Goal: Book appointment/travel/reservation

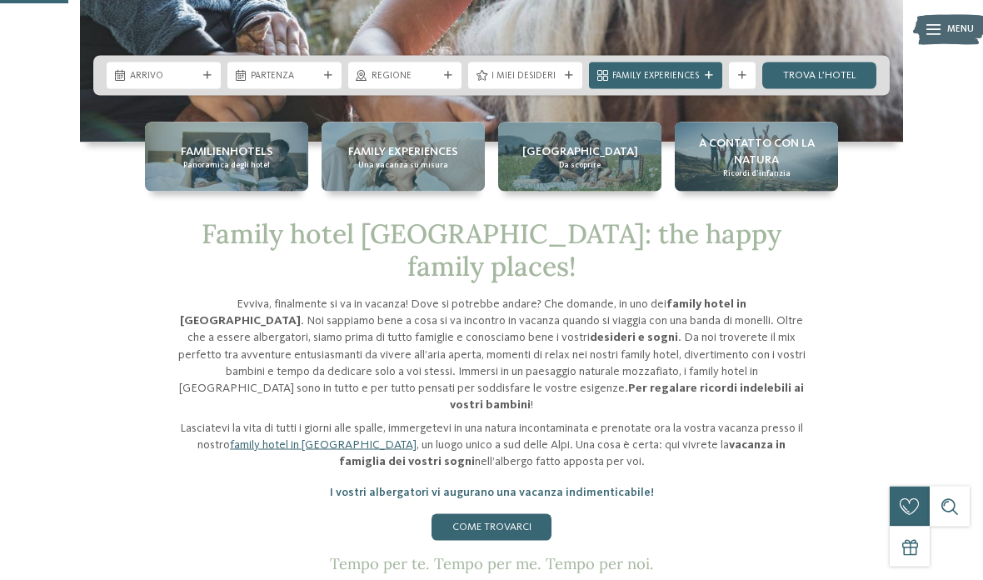
scroll to position [399, 0]
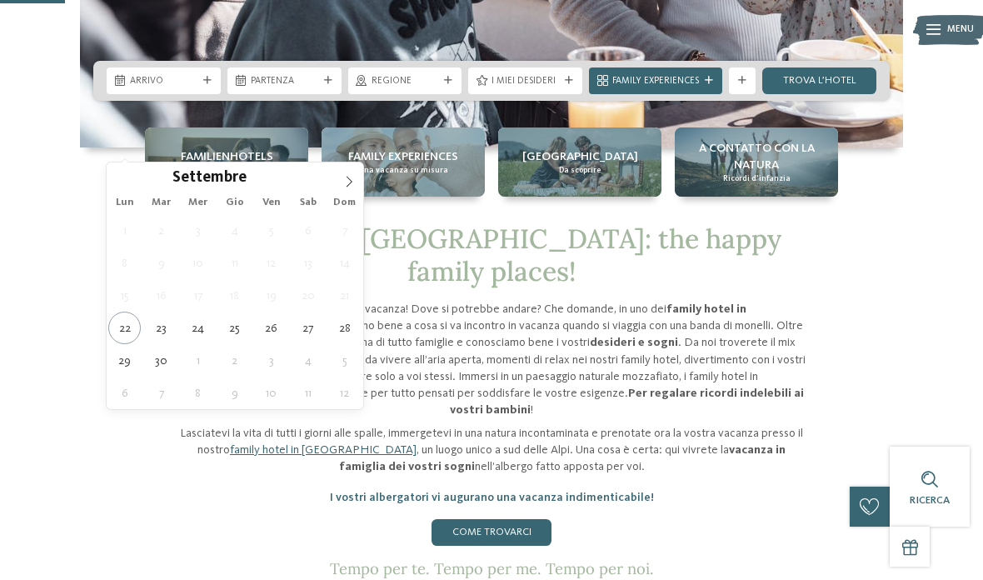
click at [348, 189] on span at bounding box center [349, 176] width 28 height 28
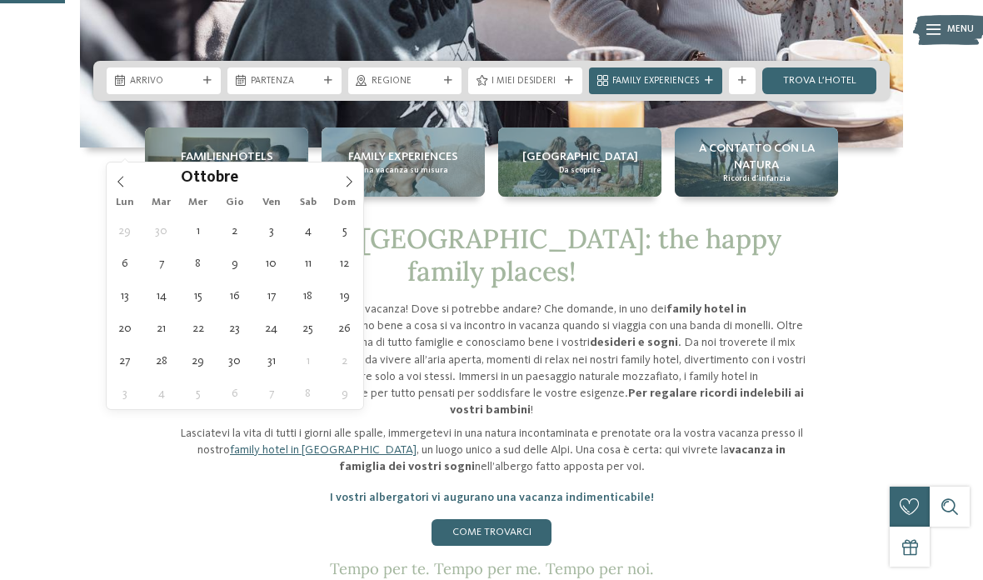
type div "03.10.2025"
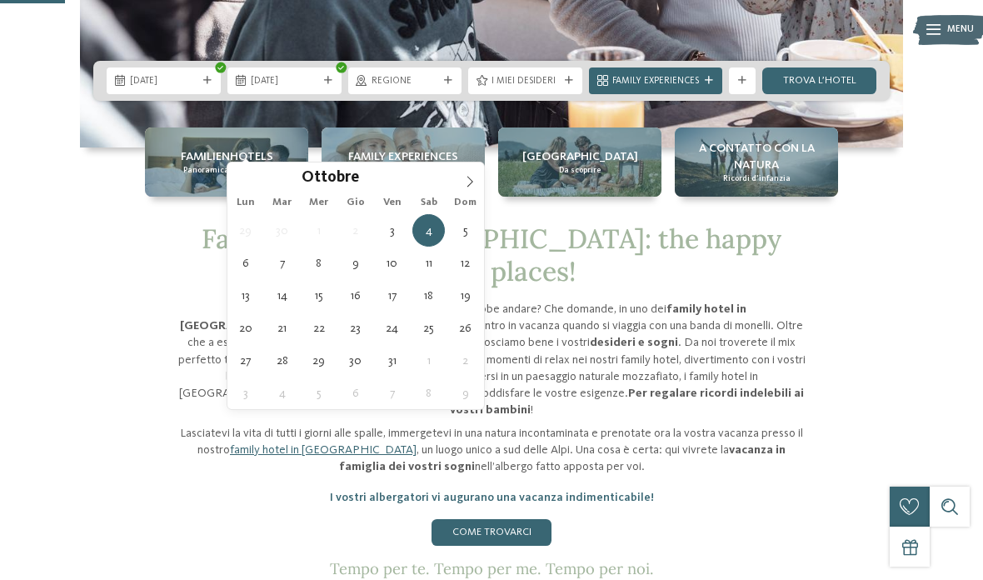
type div "05.10.2025"
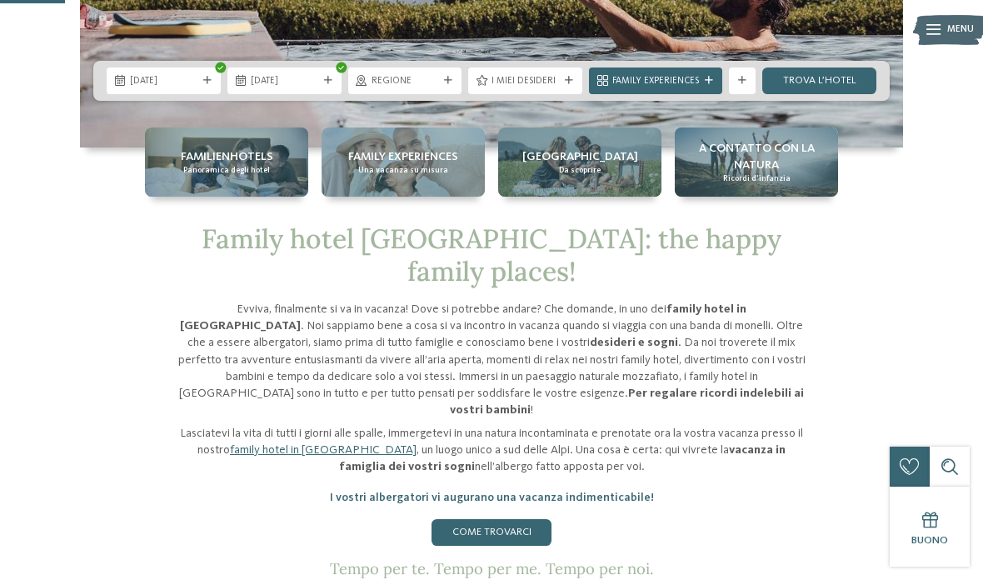
click at [565, 85] on icon at bounding box center [569, 81] width 8 height 8
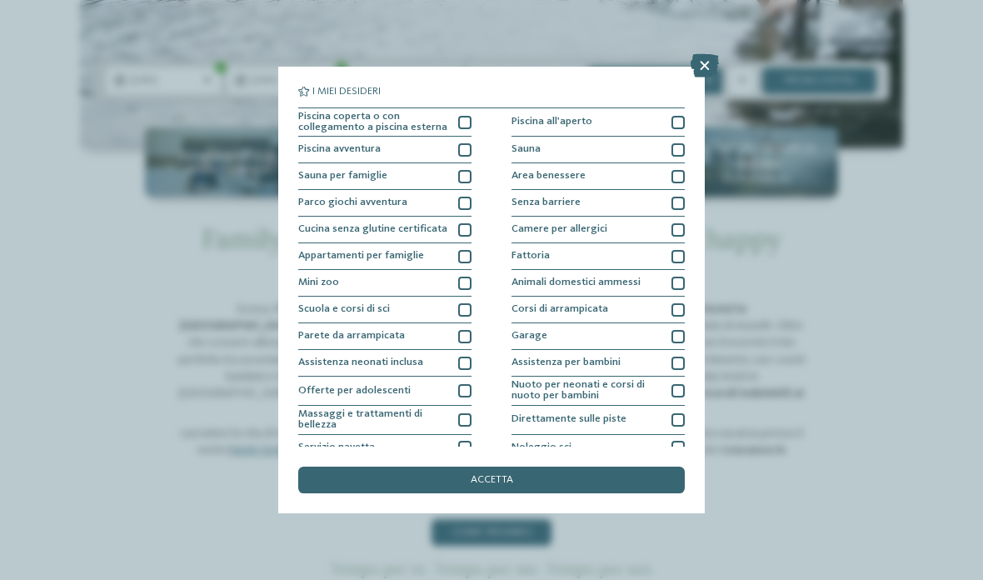
click at [459, 126] on div at bounding box center [464, 122] width 13 height 13
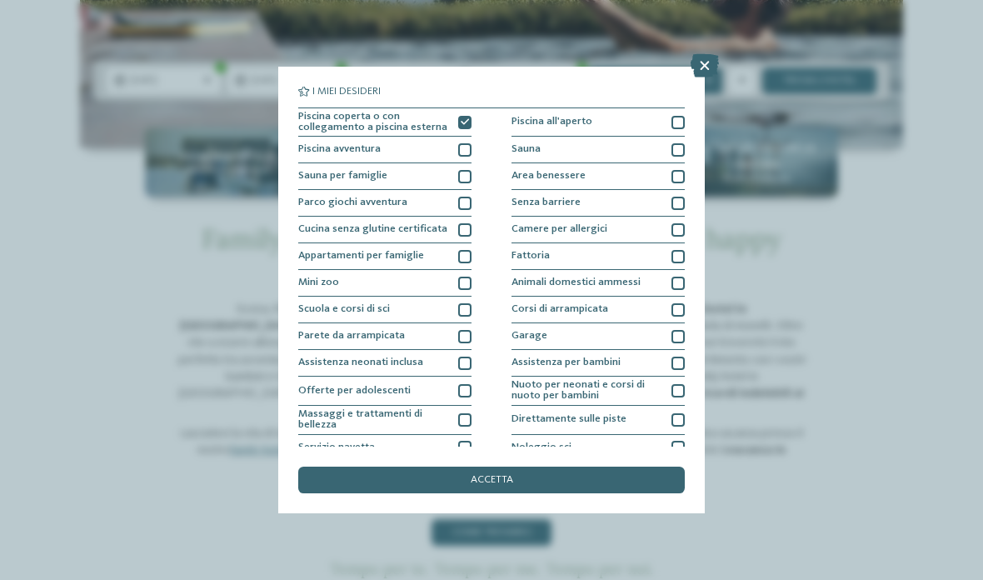
scroll to position [0, 0]
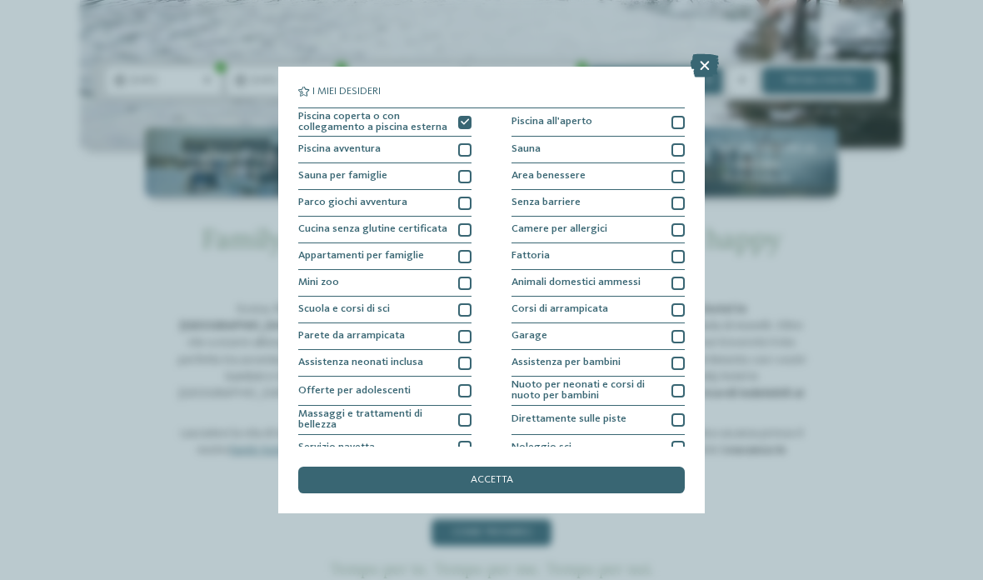
click at [561, 467] on div "accetta" at bounding box center [491, 480] width 387 height 27
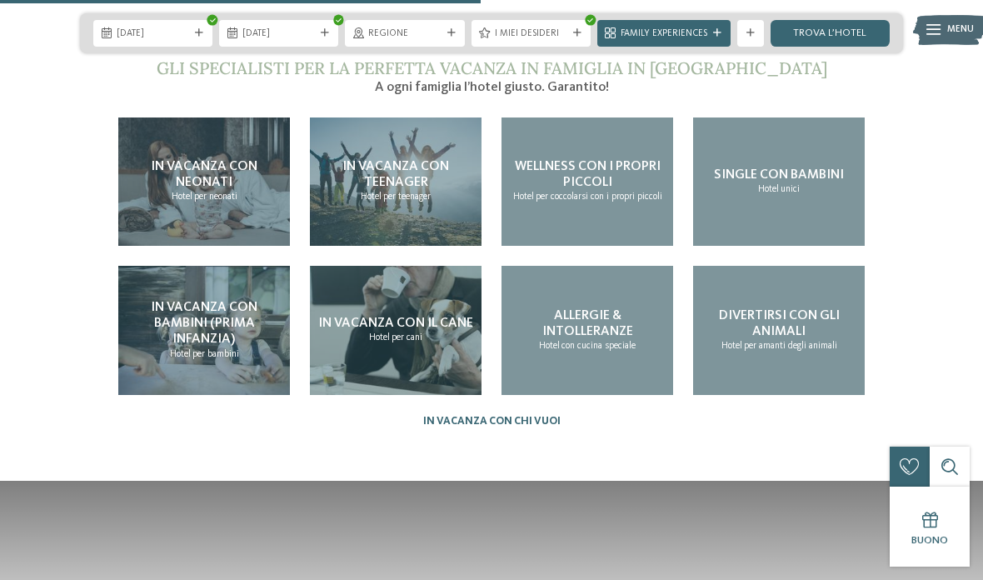
scroll to position [2913, 0]
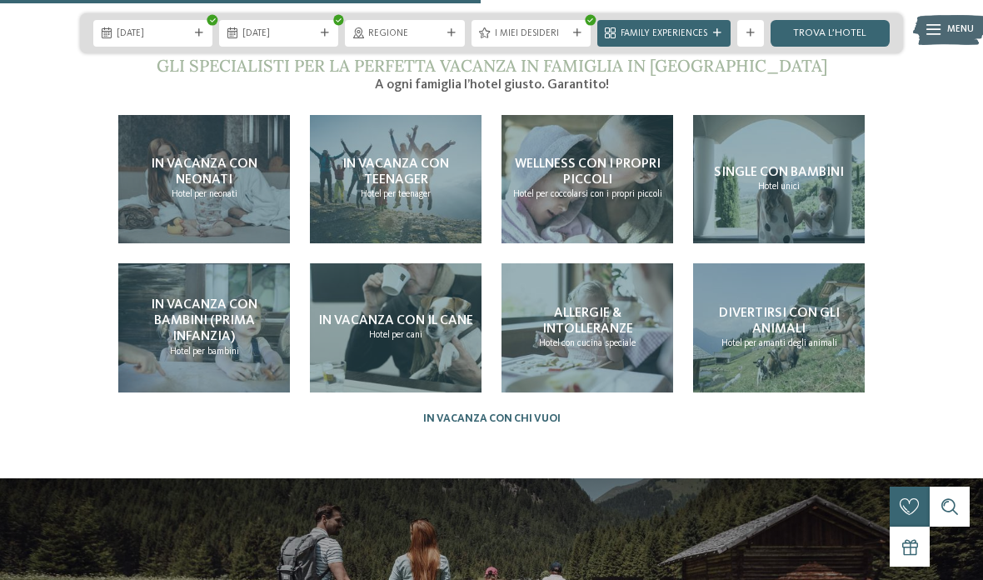
click at [774, 209] on div "Single con bambini Hotel unici" at bounding box center [779, 179] width 172 height 129
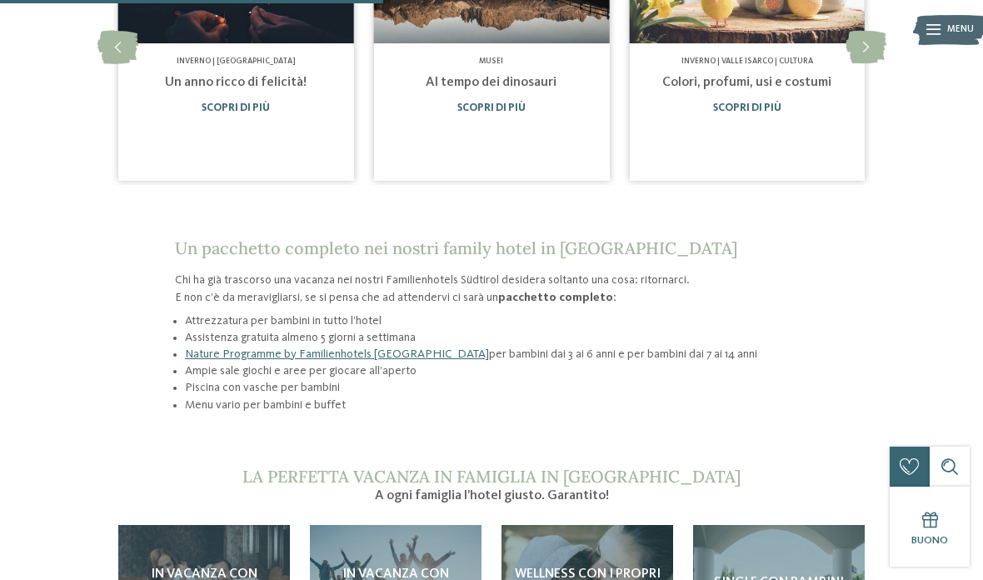
scroll to position [1018, 0]
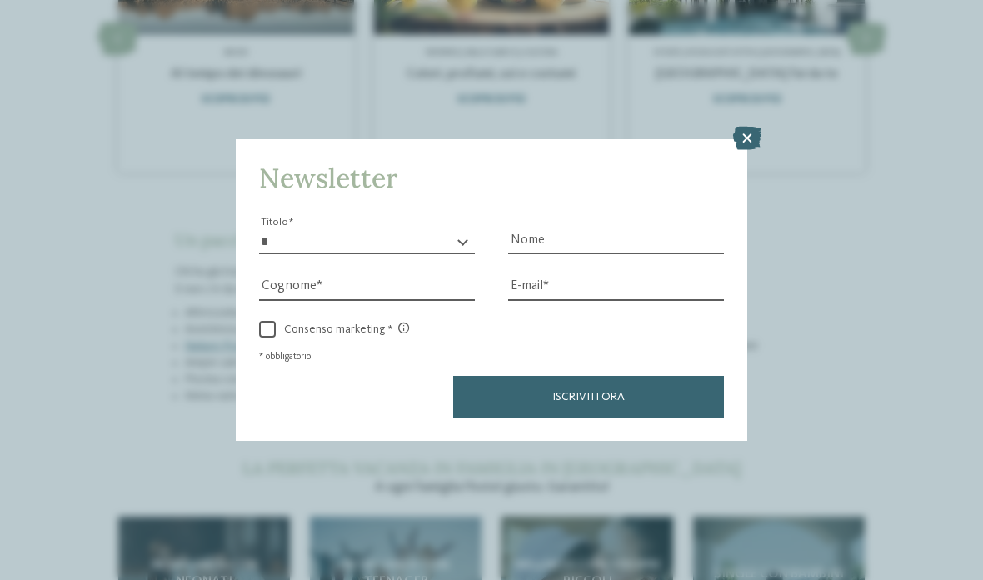
click at [750, 127] on icon at bounding box center [747, 138] width 28 height 23
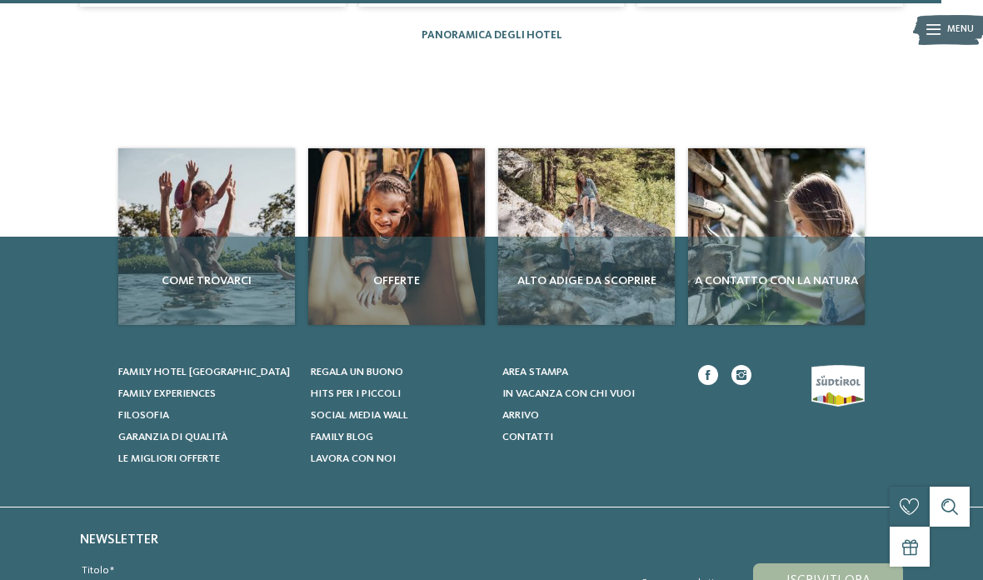
scroll to position [2512, 0]
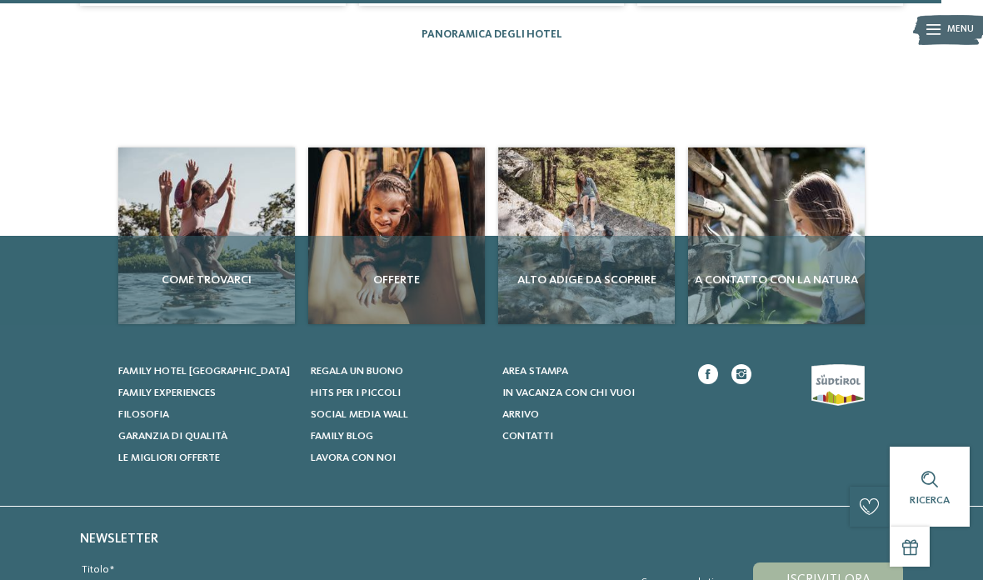
click at [422, 249] on div "Offerte" at bounding box center [396, 280] width 177 height 88
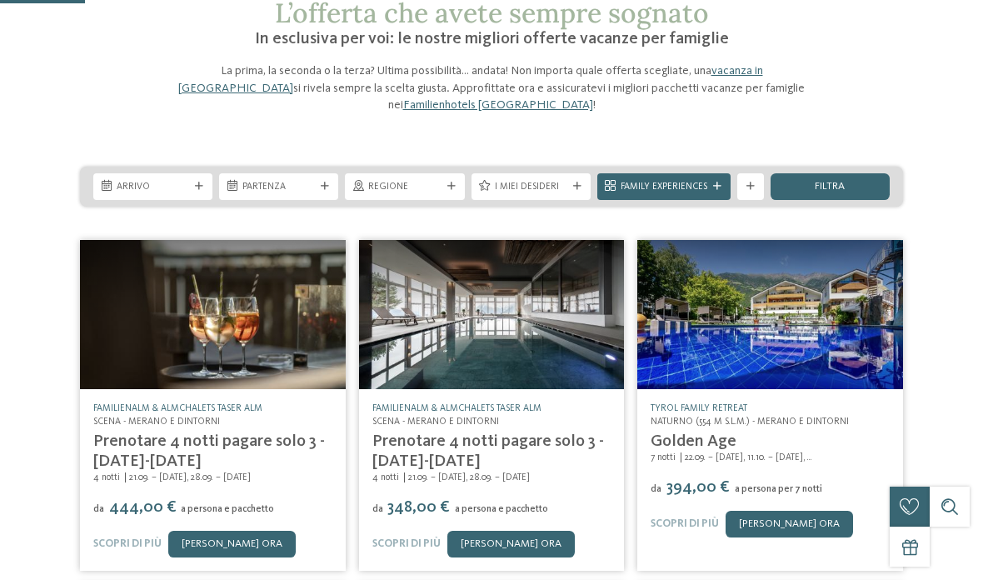
scroll to position [101, 0]
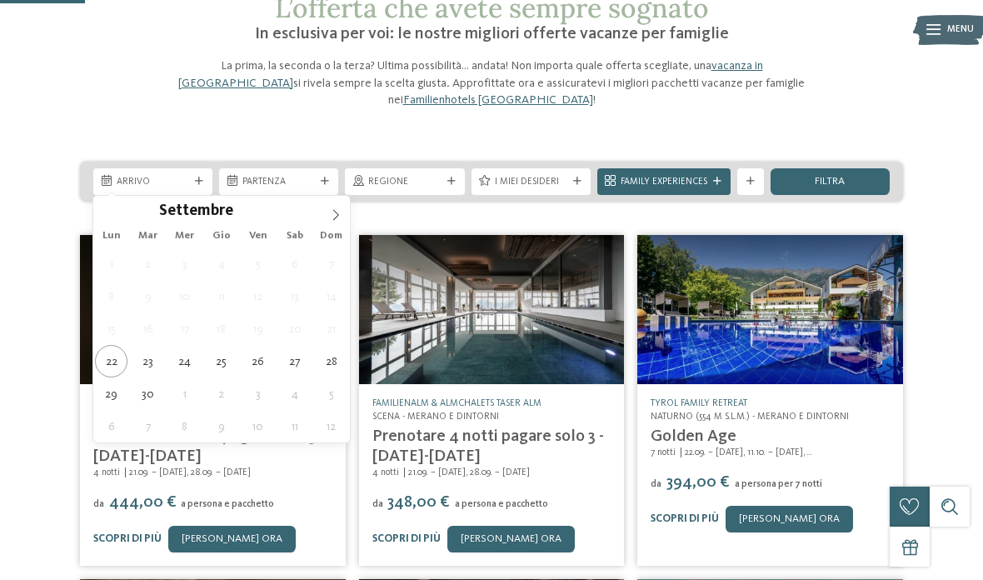
click at [331, 218] on icon at bounding box center [336, 215] width 12 height 12
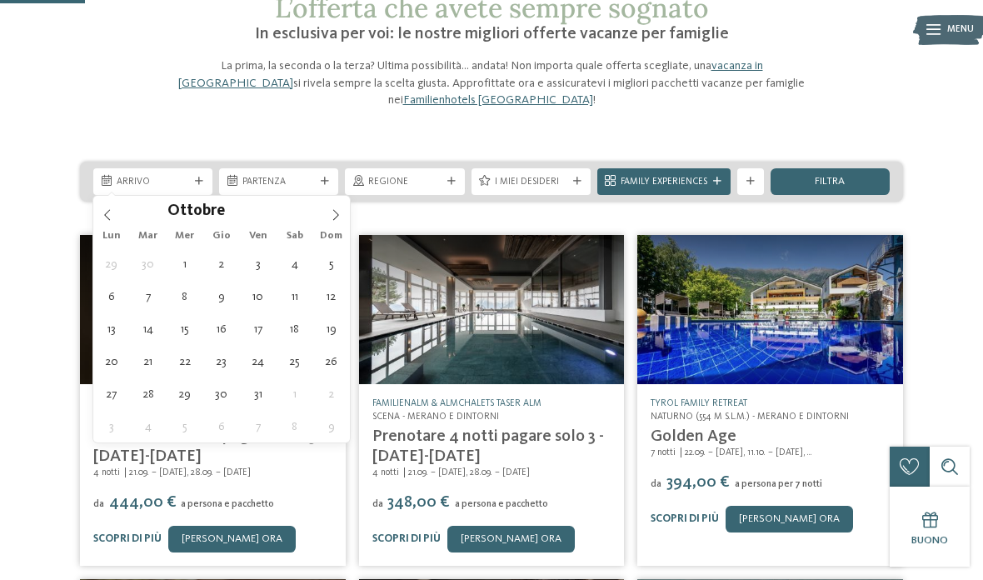
type div "03.10.2025"
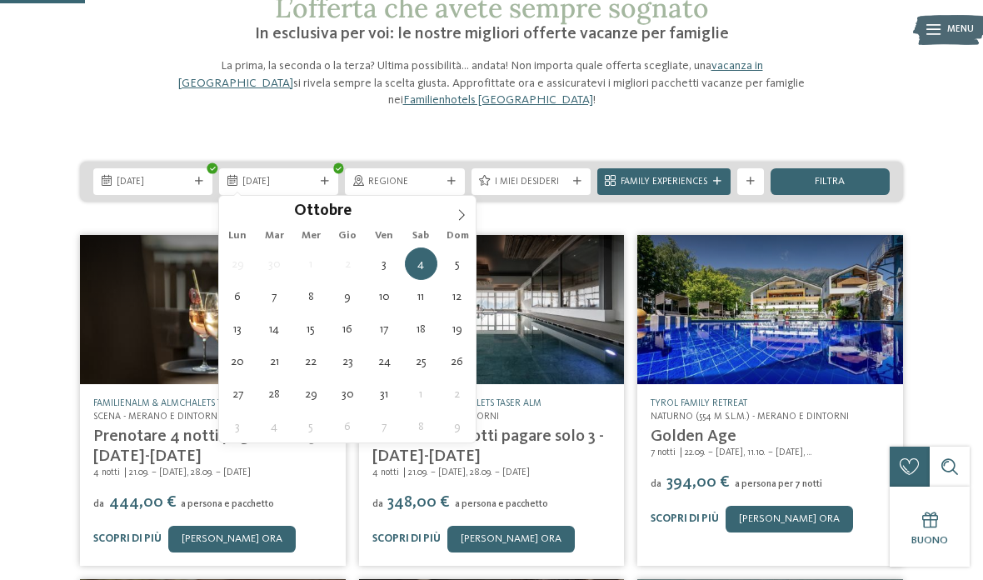
type div "05.10.2025"
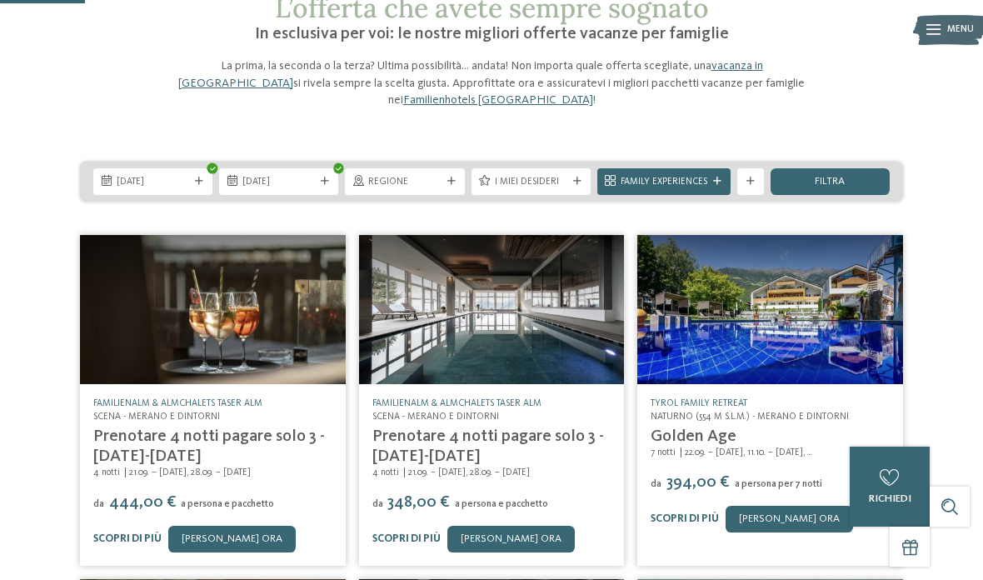
click at [838, 189] on div "filtra" at bounding box center [830, 181] width 119 height 27
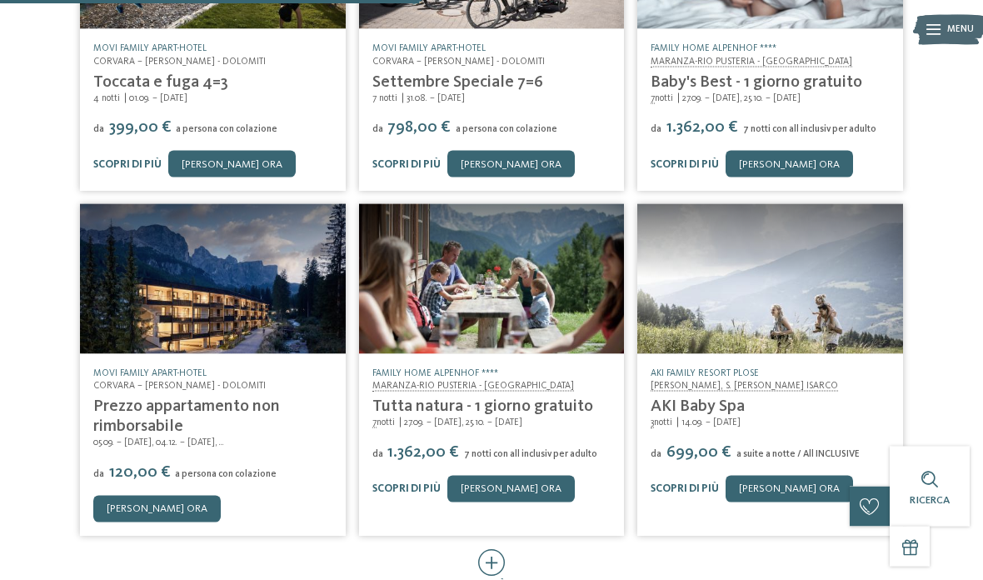
scroll to position [537, 0]
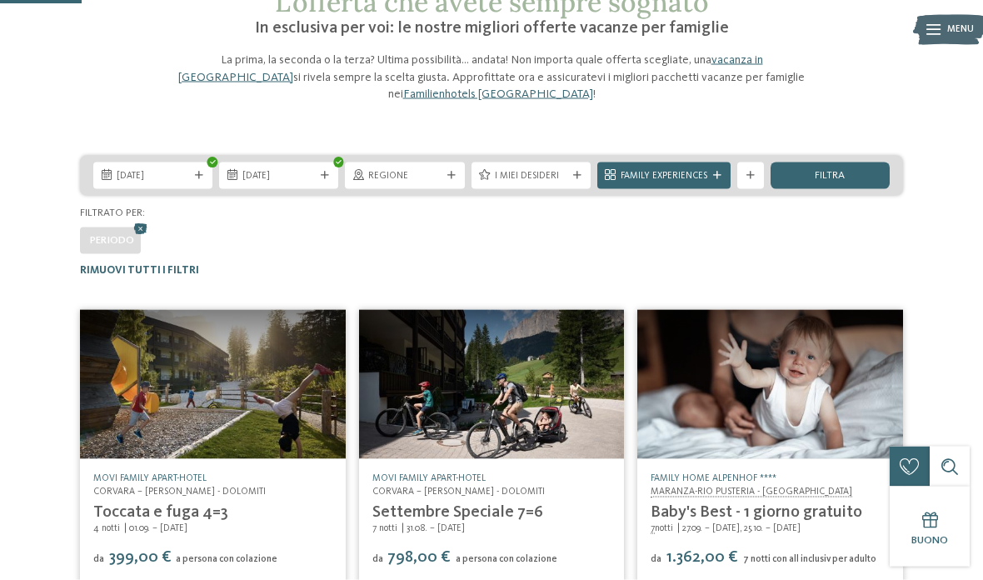
click at [443, 180] on div "Regione" at bounding box center [404, 175] width 79 height 14
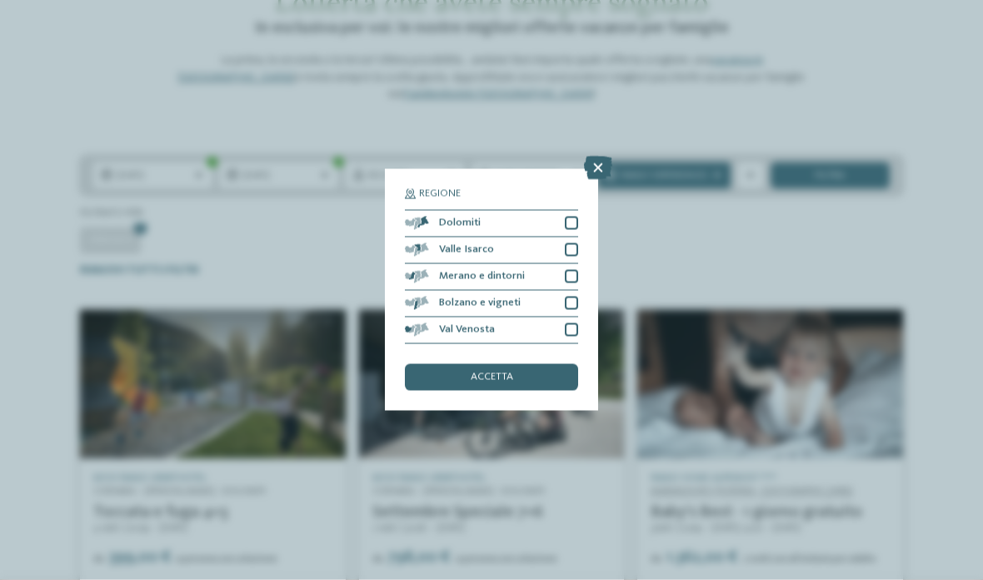
scroll to position [107, 0]
click at [573, 297] on div at bounding box center [571, 303] width 13 height 13
click at [573, 217] on div at bounding box center [571, 223] width 13 height 13
click at [526, 364] on div "accetta" at bounding box center [491, 377] width 173 height 27
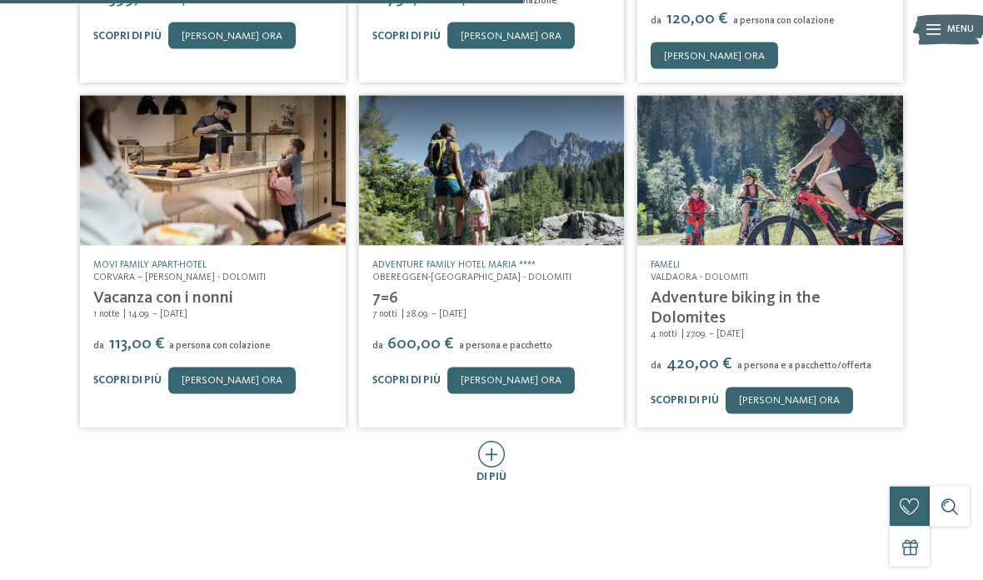
scroll to position [667, 0]
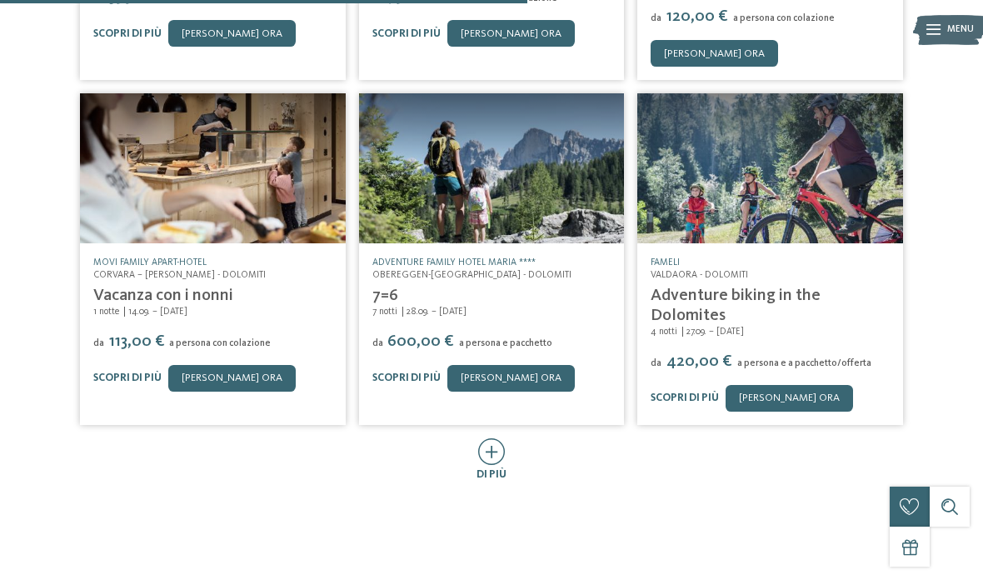
click at [142, 264] on link "Movi Family Apart-Hotel" at bounding box center [149, 262] width 113 height 10
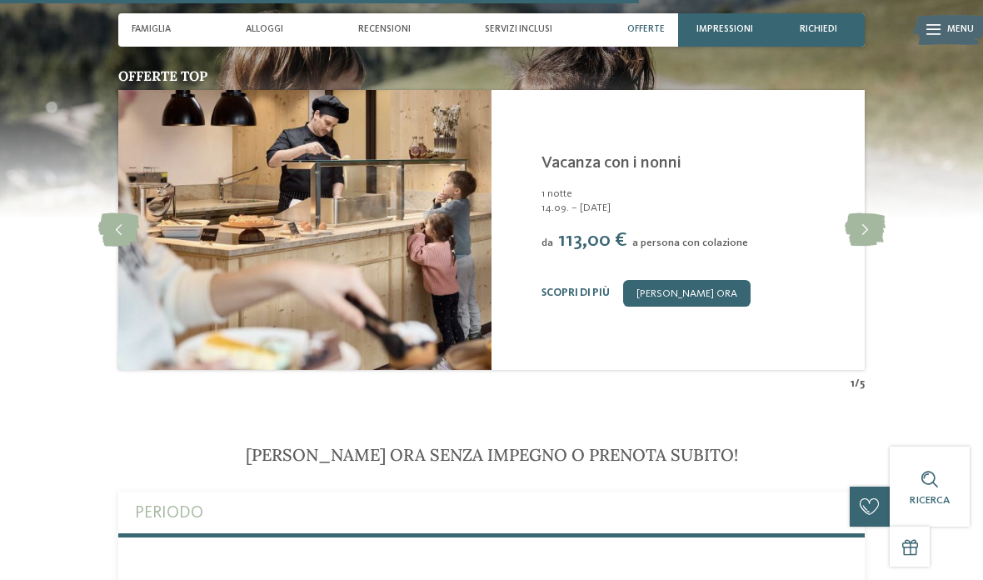
scroll to position [3111, 0]
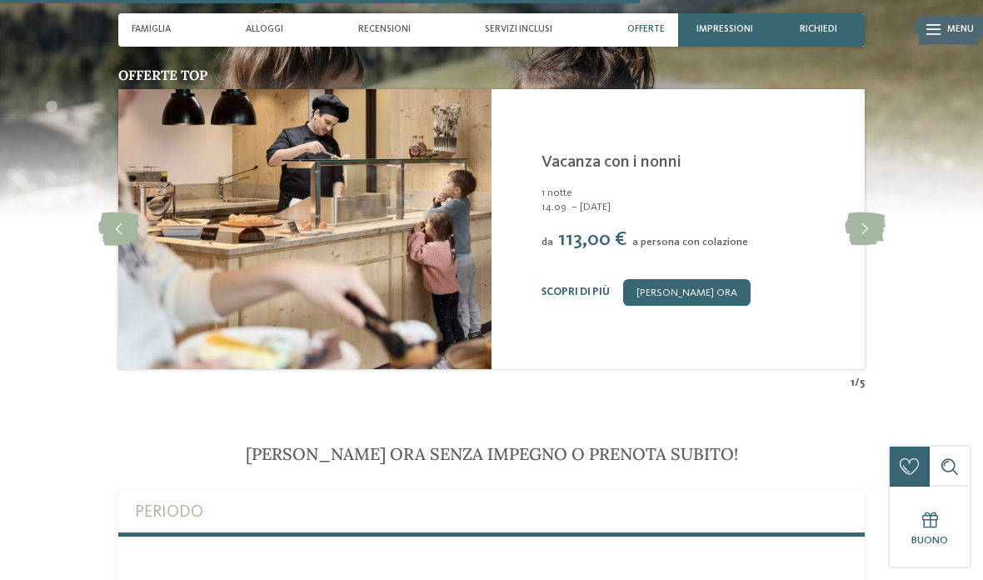
click at [861, 212] on icon at bounding box center [865, 228] width 41 height 33
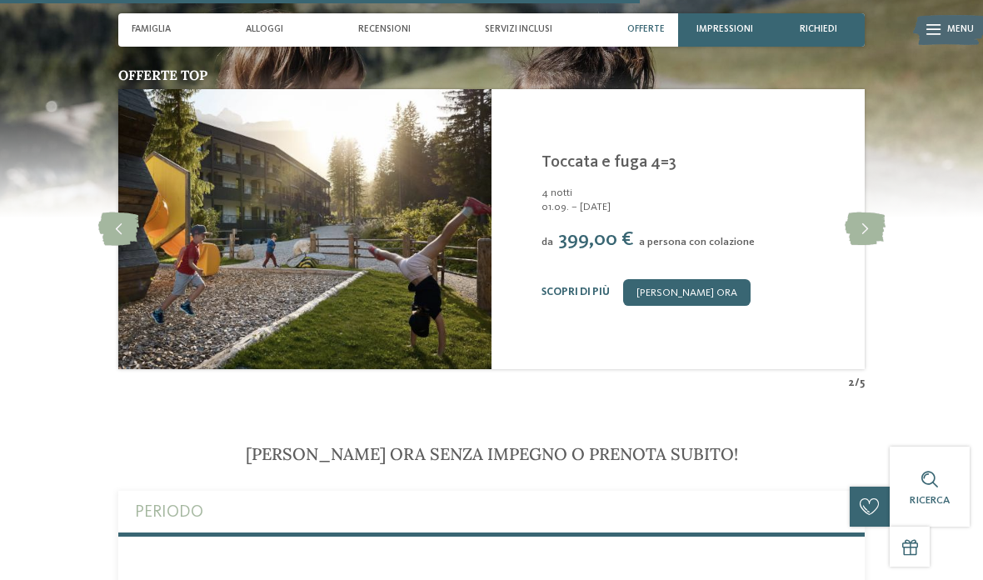
click at [867, 212] on icon at bounding box center [865, 228] width 41 height 33
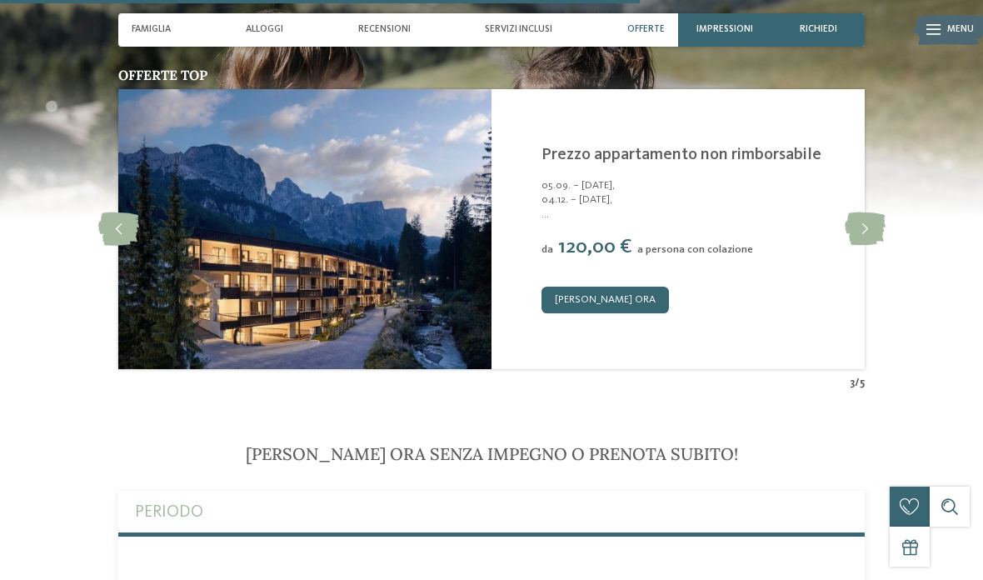
click at [865, 212] on icon at bounding box center [865, 228] width 41 height 33
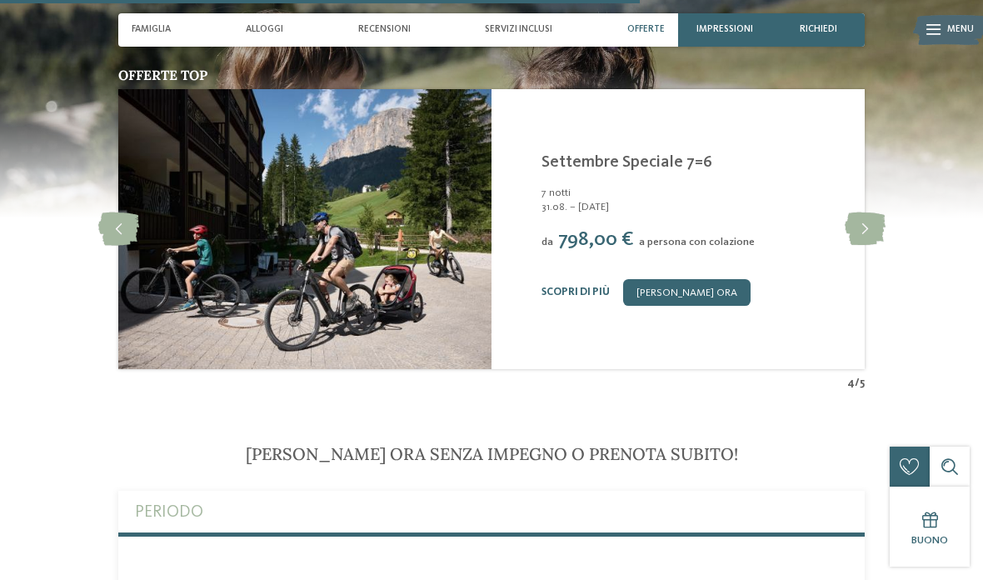
click at [117, 212] on icon at bounding box center [118, 228] width 41 height 33
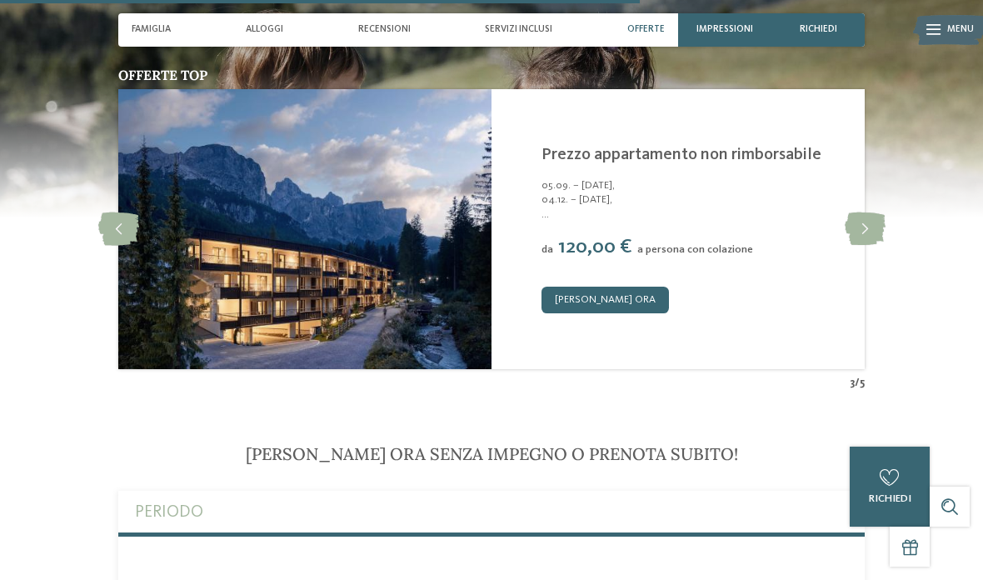
click at [639, 287] on link "[PERSON_NAME] ora" at bounding box center [605, 300] width 127 height 27
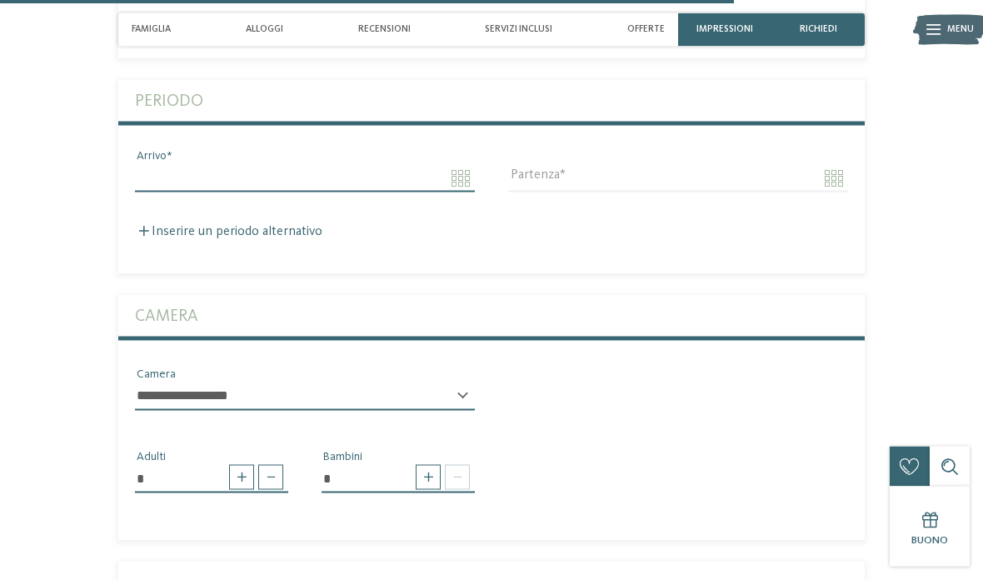
click at [467, 164] on input "Arrivo" at bounding box center [305, 178] width 340 height 28
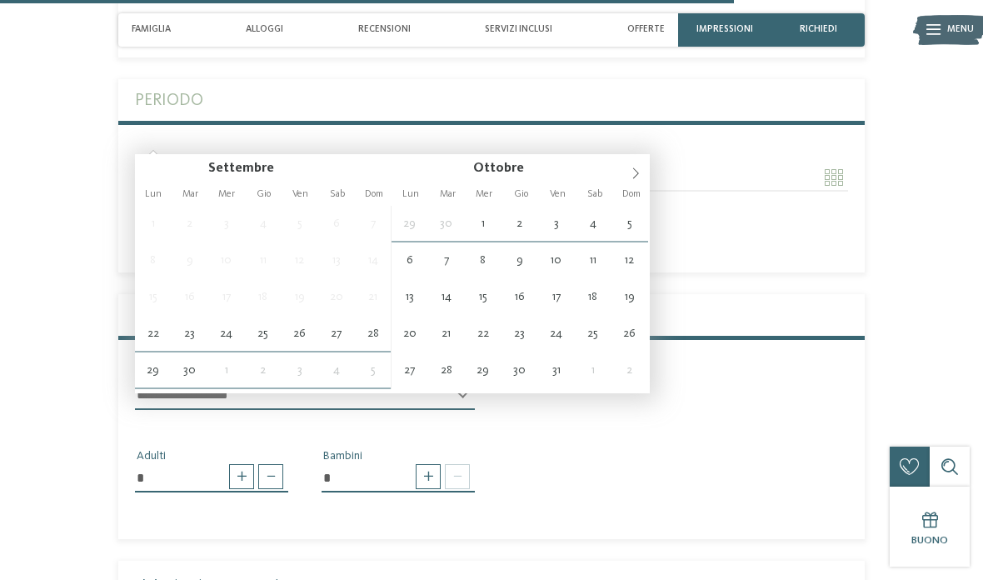
type input "**********"
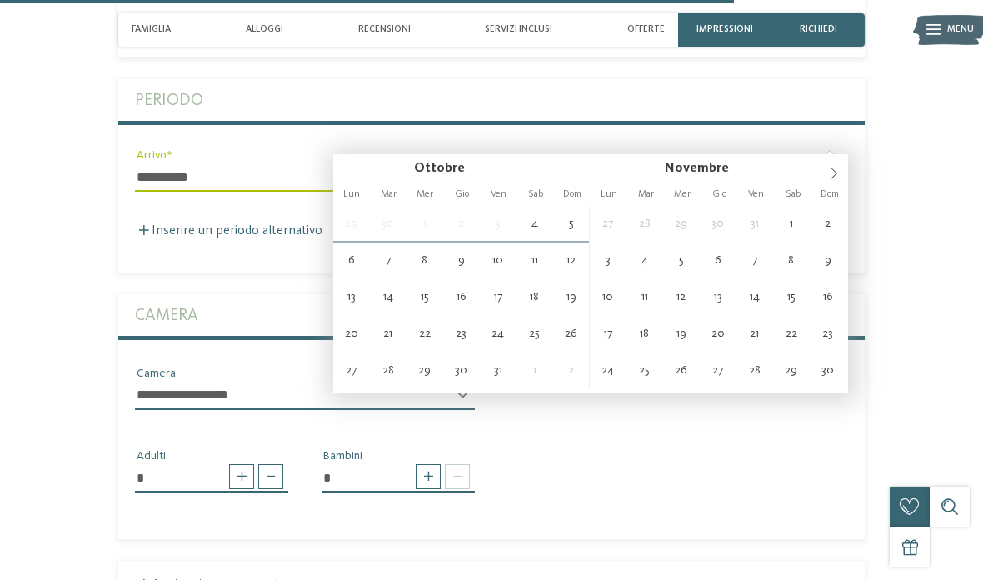
type input "**********"
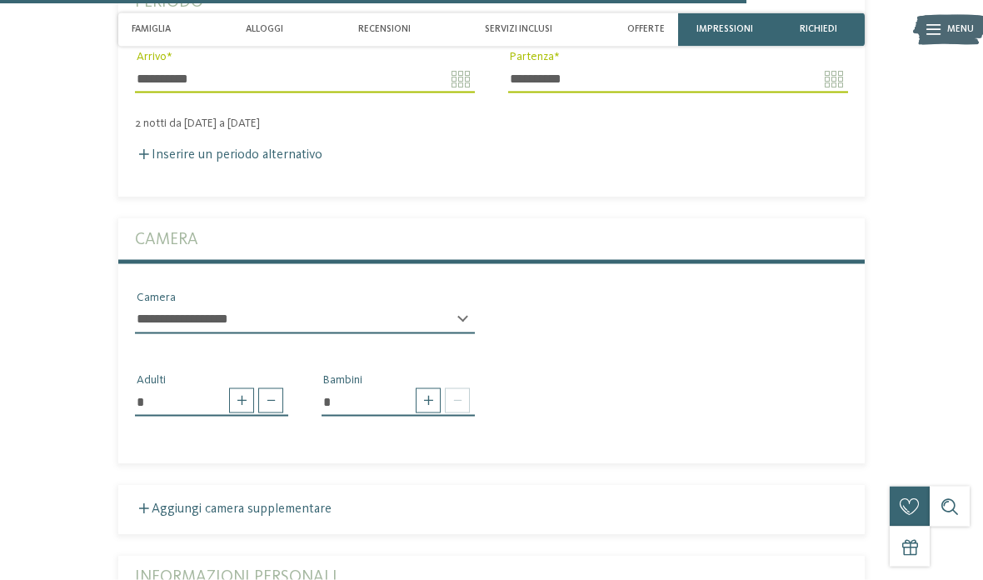
scroll to position [3903, 0]
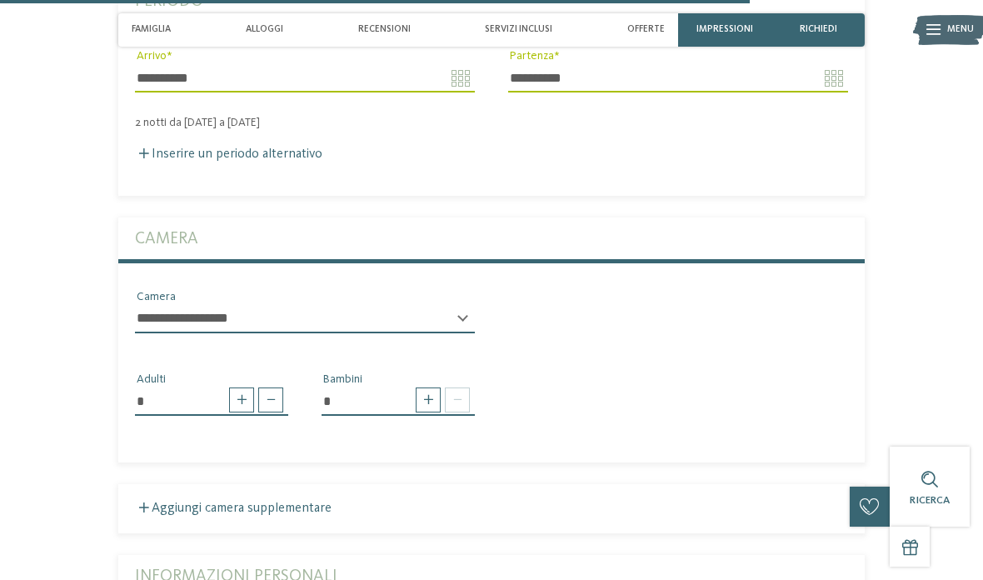
click at [273, 387] on span at bounding box center [270, 399] width 25 height 25
type input "*"
click at [416, 387] on span at bounding box center [428, 399] width 25 height 25
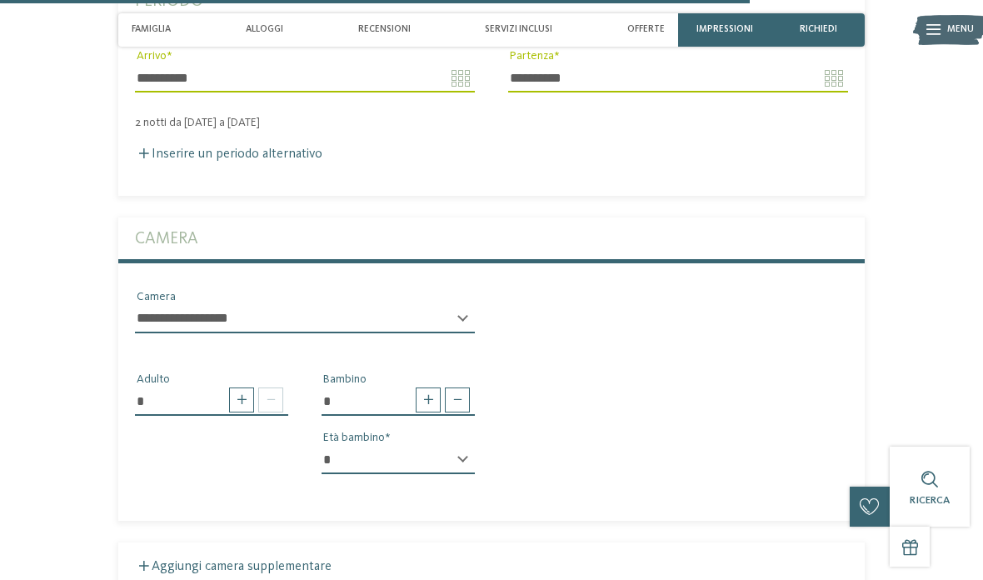
click at [426, 387] on span at bounding box center [428, 399] width 25 height 25
type input "*"
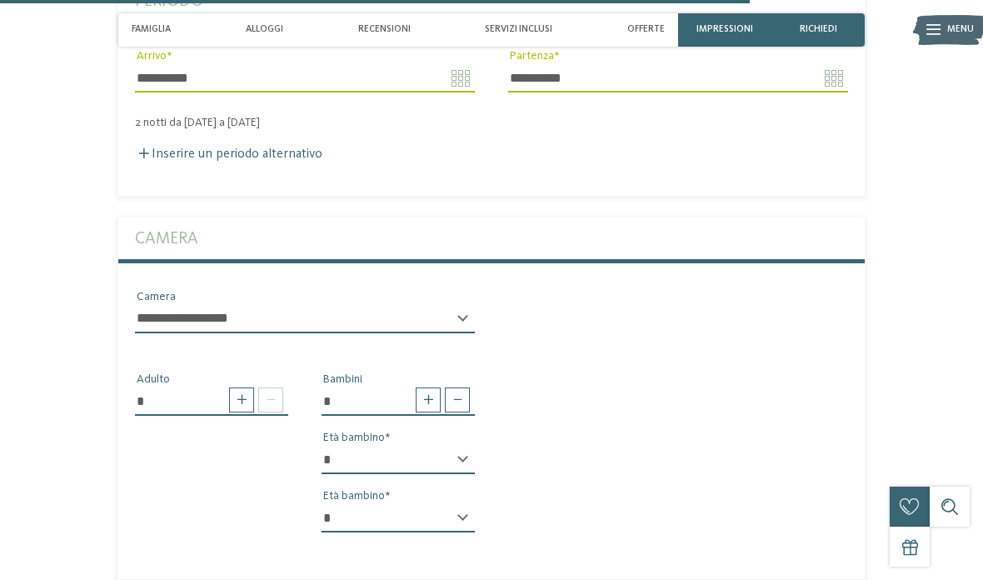
click at [457, 446] on select "* * * * * * * * * * * ** ** ** ** ** ** ** **" at bounding box center [398, 460] width 153 height 28
select select "*"
click at [427, 504] on select "* * * * * * * * * * * ** ** ** ** ** ** ** **" at bounding box center [398, 518] width 153 height 28
select select "*"
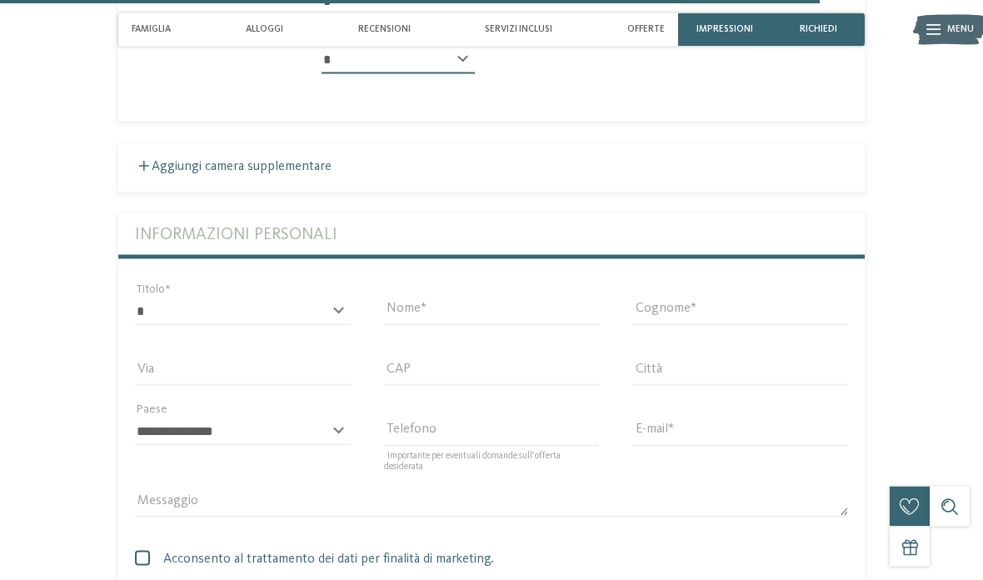
scroll to position [4371, 0]
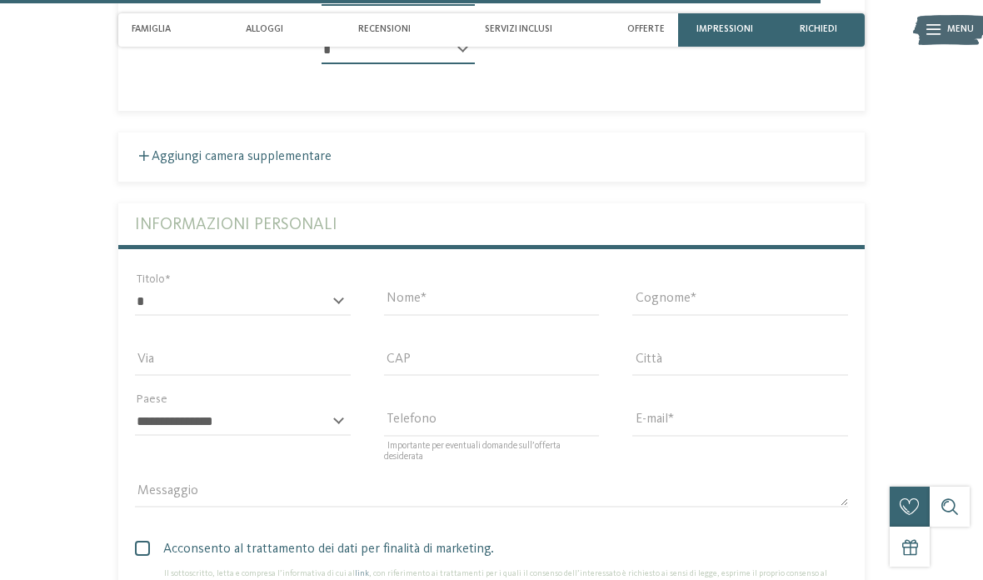
click at [342, 287] on select "* ****** ******* ******** ******" at bounding box center [243, 301] width 216 height 28
select select "*"
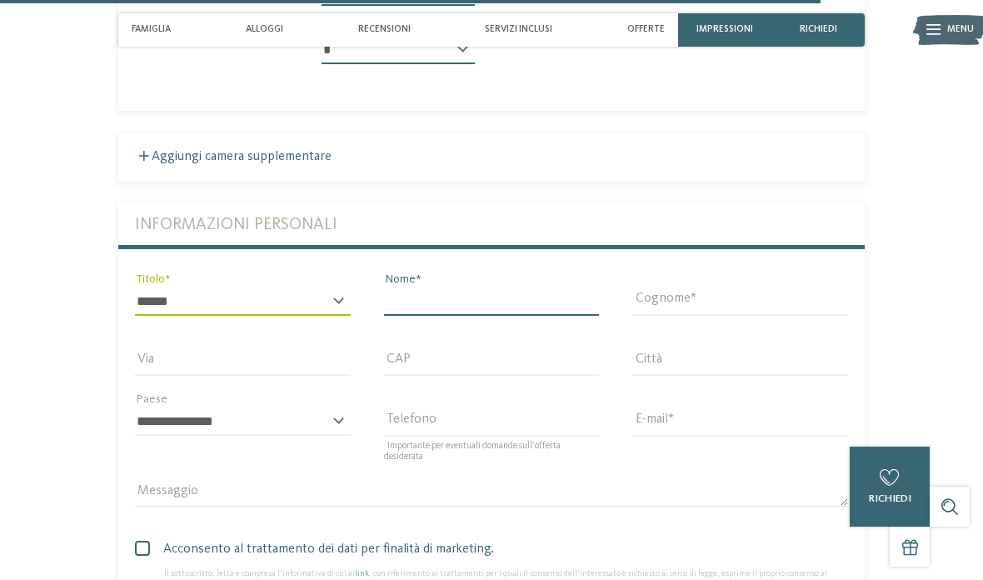
click at [493, 287] on input "Nome" at bounding box center [492, 301] width 216 height 28
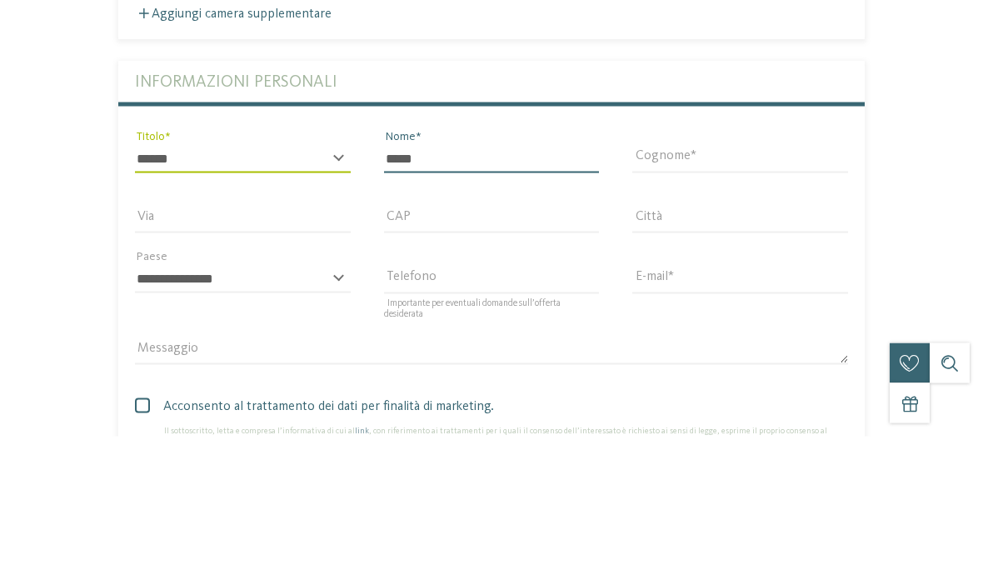
type input "*****"
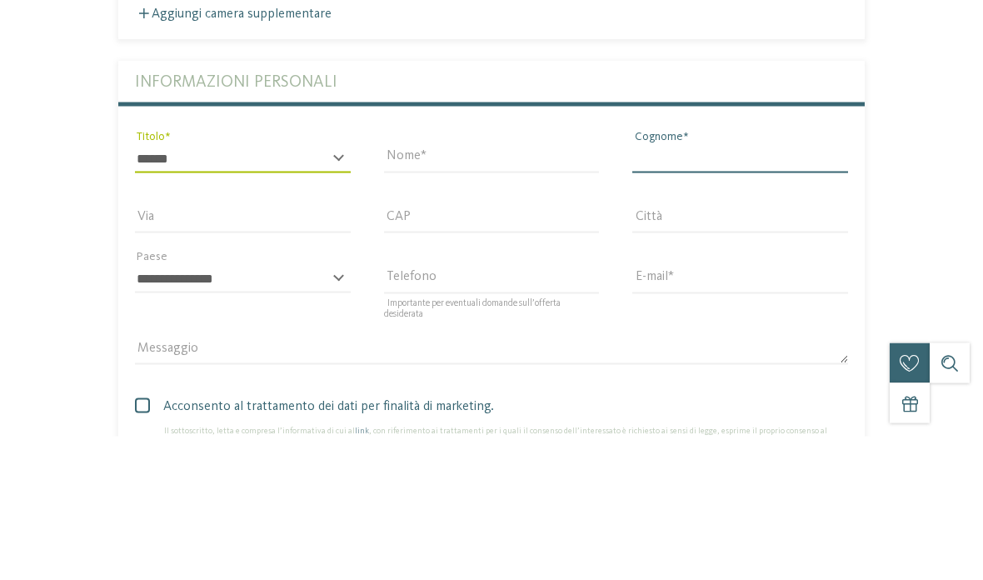
click at [684, 288] on input "Cognome" at bounding box center [740, 302] width 216 height 28
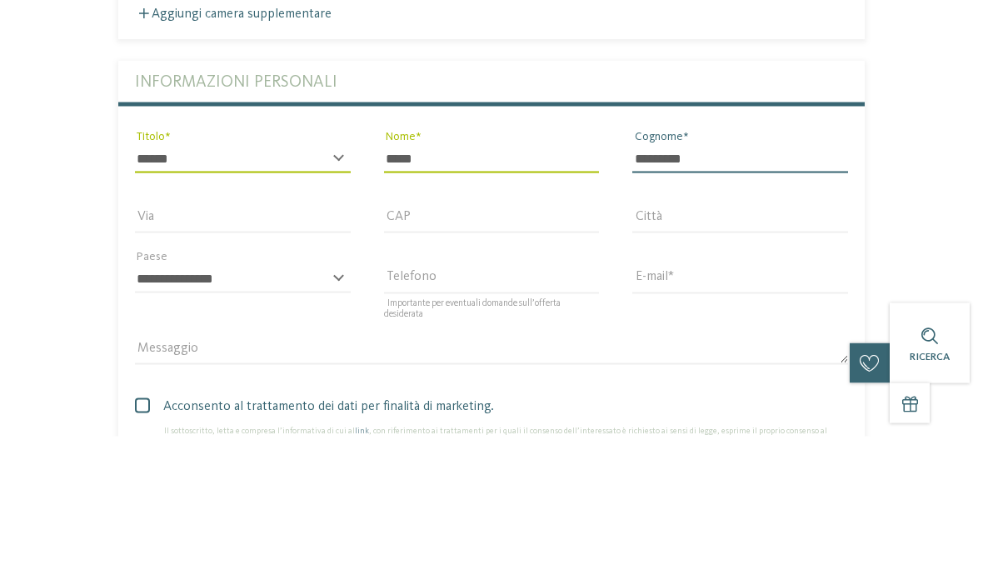
type input "*********"
click at [234, 348] on input "Via" at bounding box center [243, 362] width 216 height 28
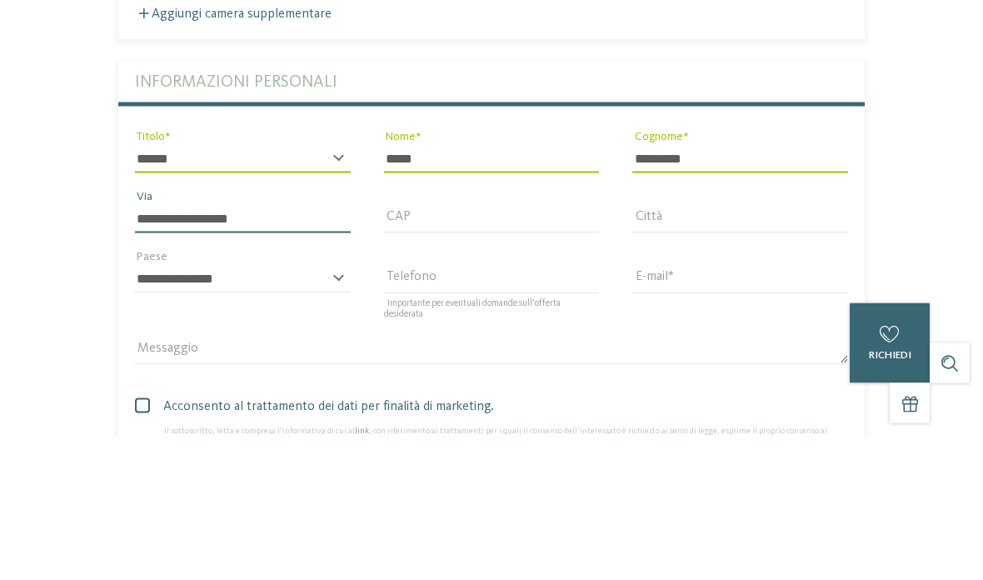
type input "**********"
click at [474, 332] on div "CAP" at bounding box center [491, 362] width 249 height 60
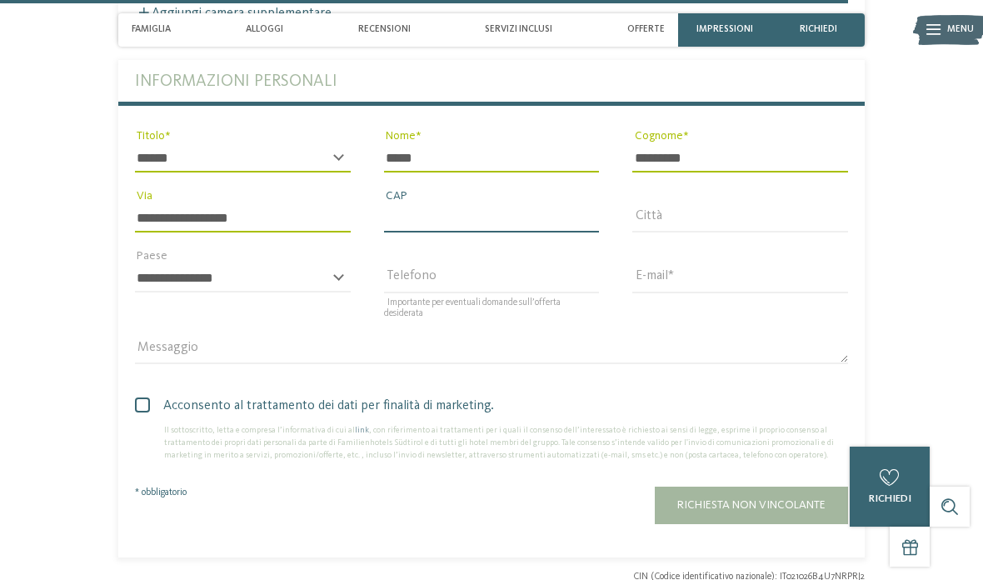
click at [473, 204] on input "CAP" at bounding box center [492, 218] width 216 height 28
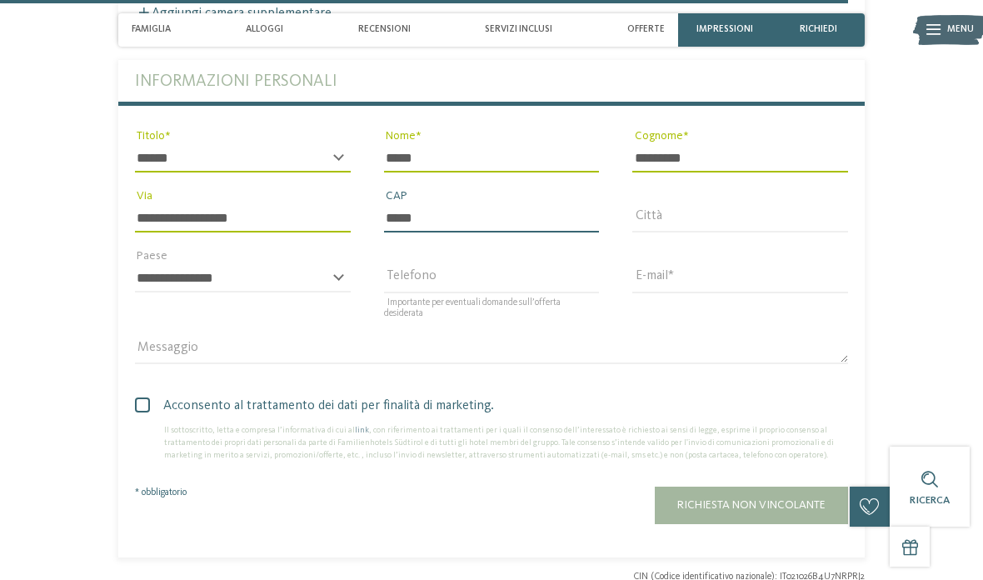
type input "*****"
click at [667, 204] on input "Città" at bounding box center [740, 218] width 216 height 28
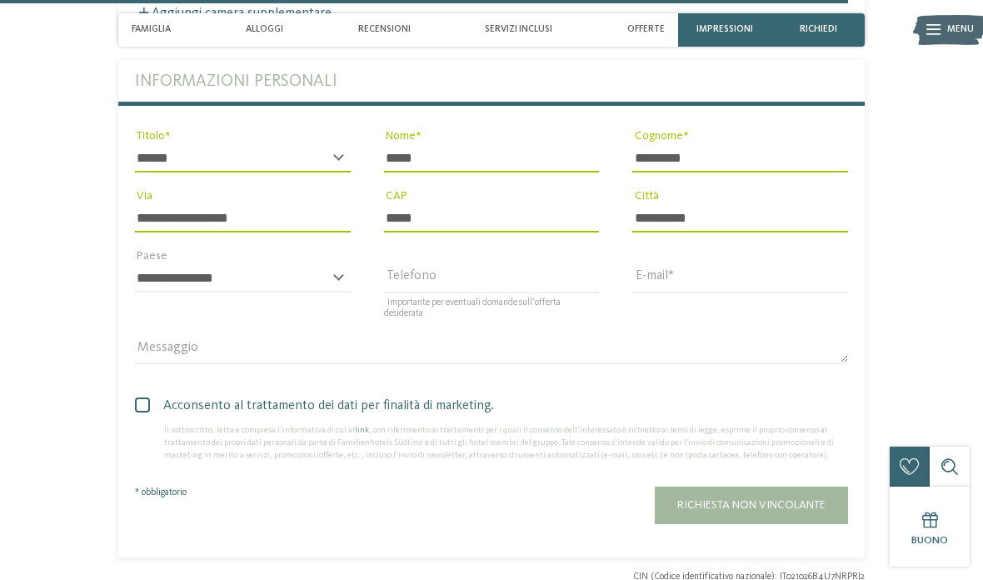
type input "*********"
click at [330, 264] on select "**********" at bounding box center [243, 278] width 216 height 28
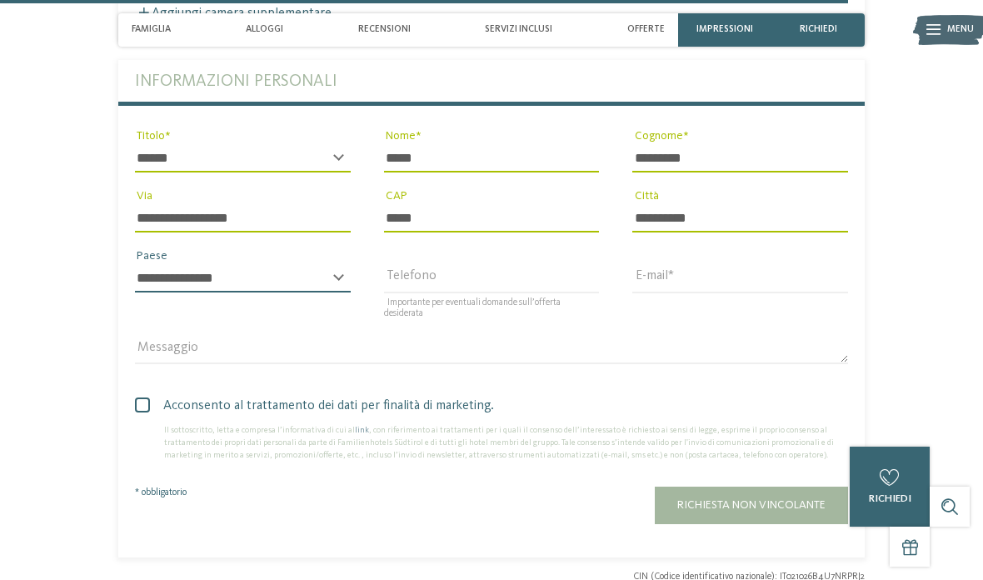
select select "**"
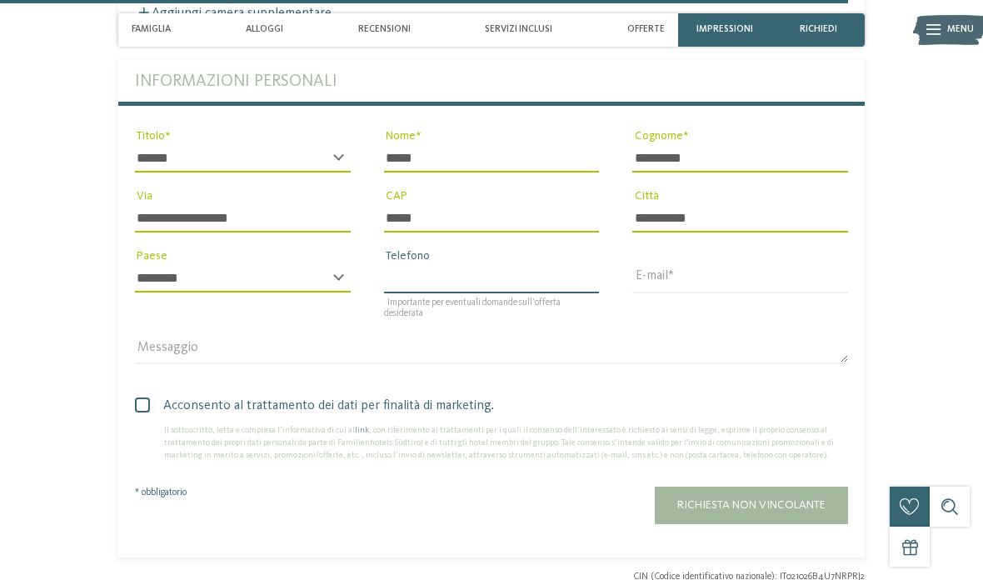
click at [462, 264] on input "Telefono" at bounding box center [492, 278] width 216 height 28
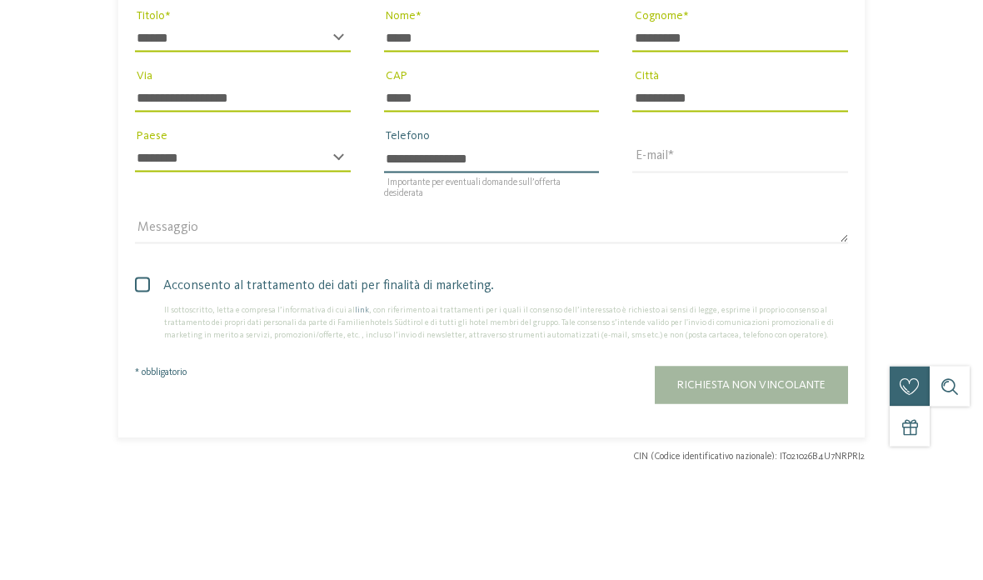
type input "**********"
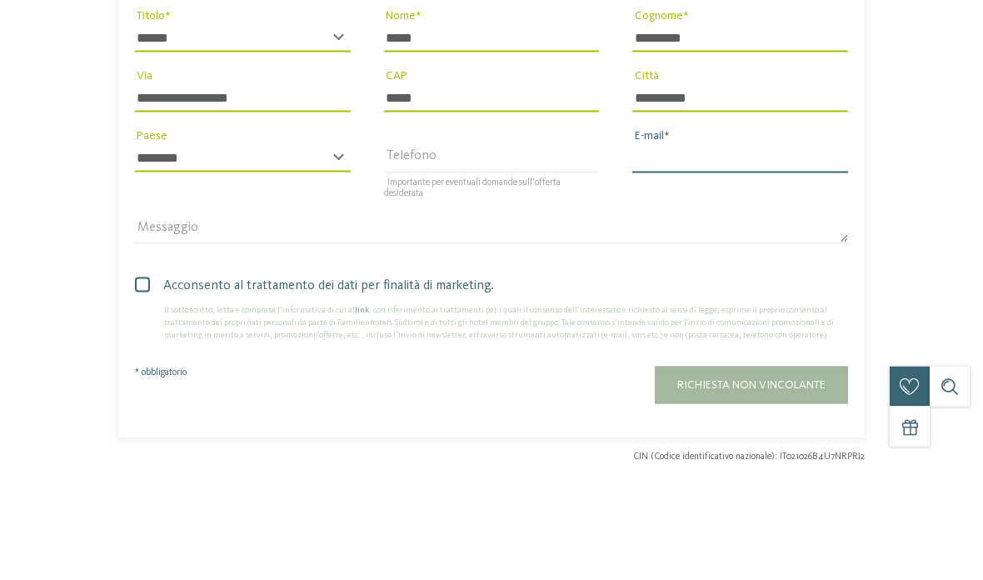
click at [690, 264] on input "E-mail" at bounding box center [740, 278] width 216 height 28
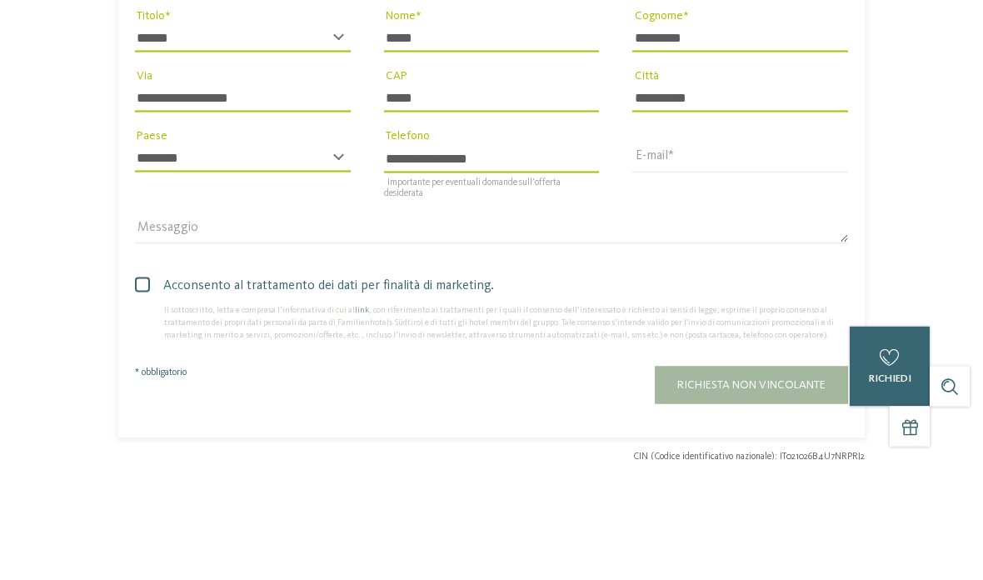
scroll to position [4635, 0]
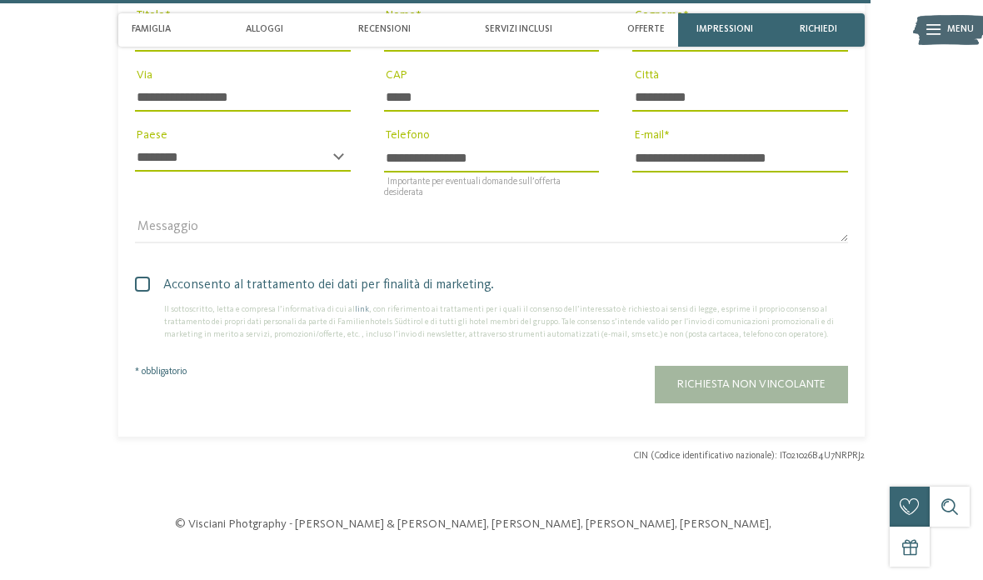
type input "**********"
click at [138, 277] on span at bounding box center [142, 284] width 15 height 15
click at [799, 378] on span "Richiesta non vincolante" at bounding box center [751, 384] width 148 height 12
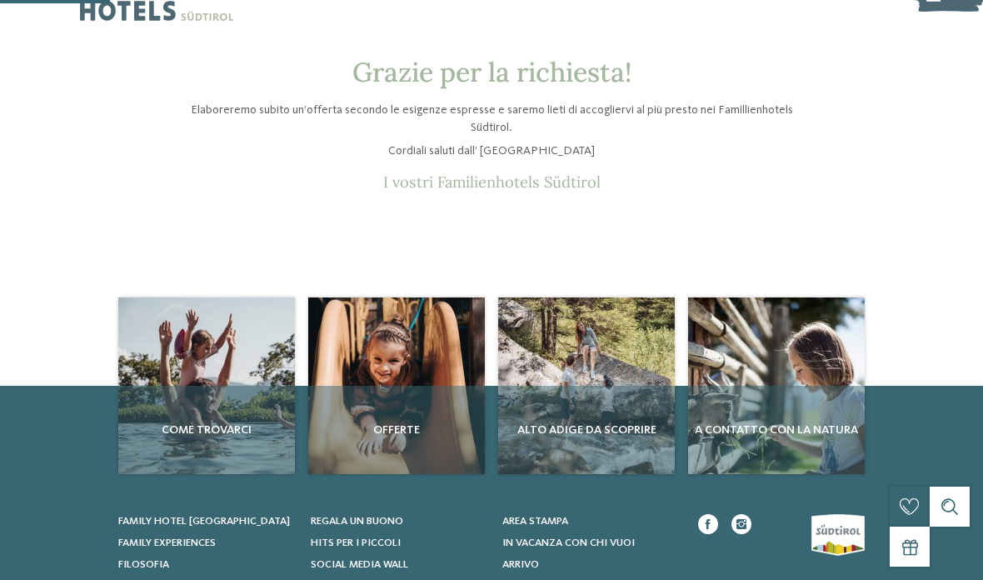
scroll to position [103, 0]
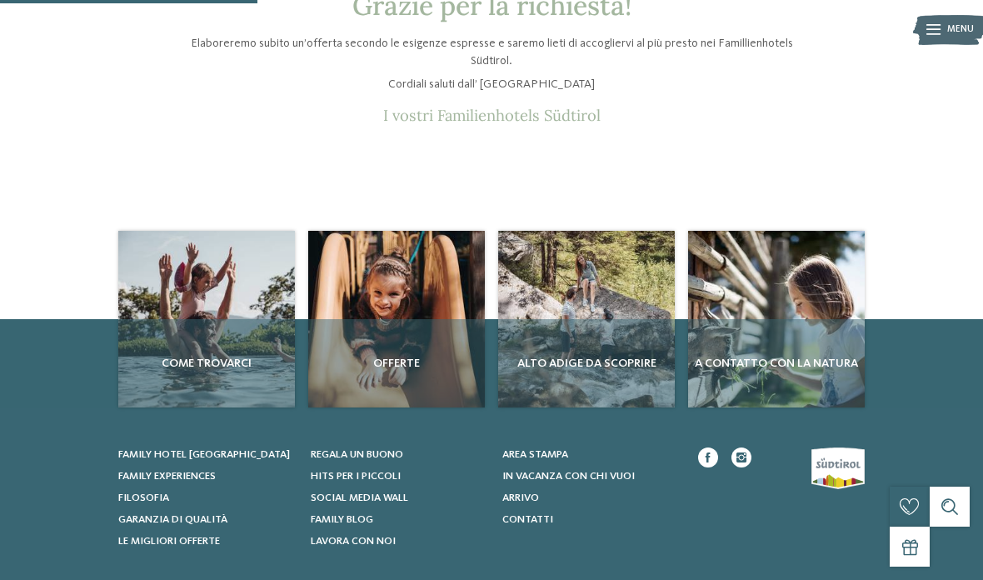
click at [422, 319] on div "Offerte" at bounding box center [396, 363] width 177 height 88
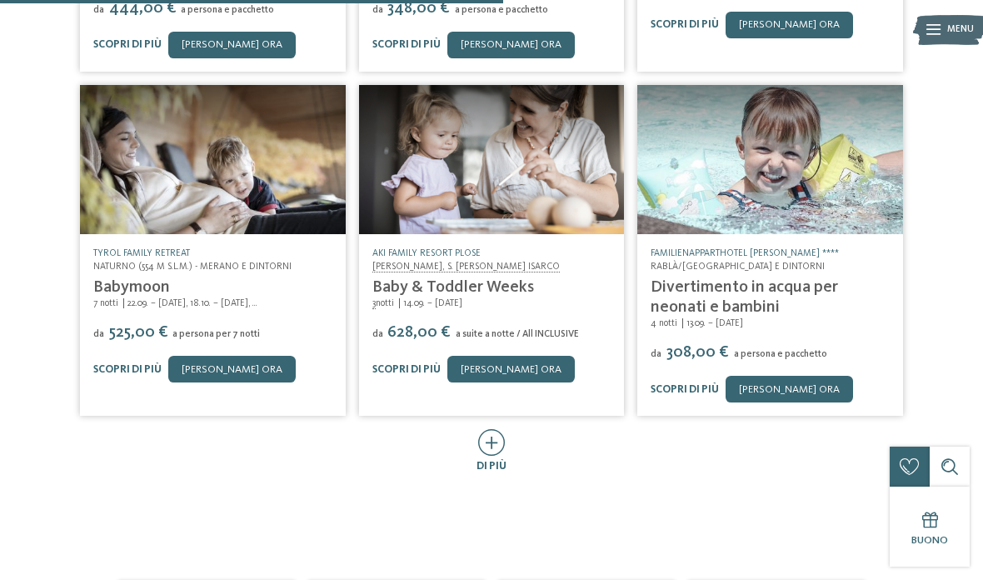
scroll to position [597, 0]
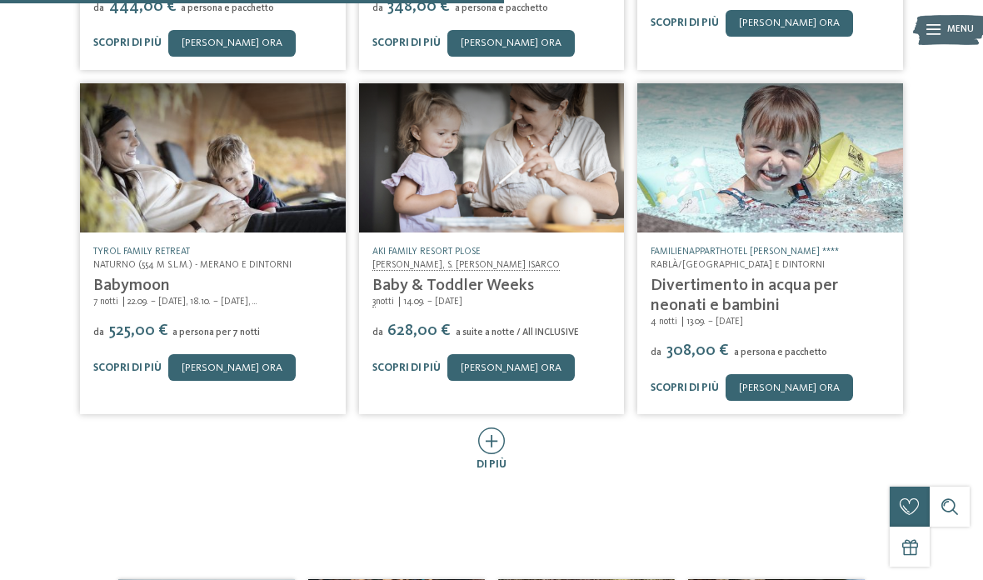
click at [493, 437] on icon at bounding box center [491, 440] width 27 height 27
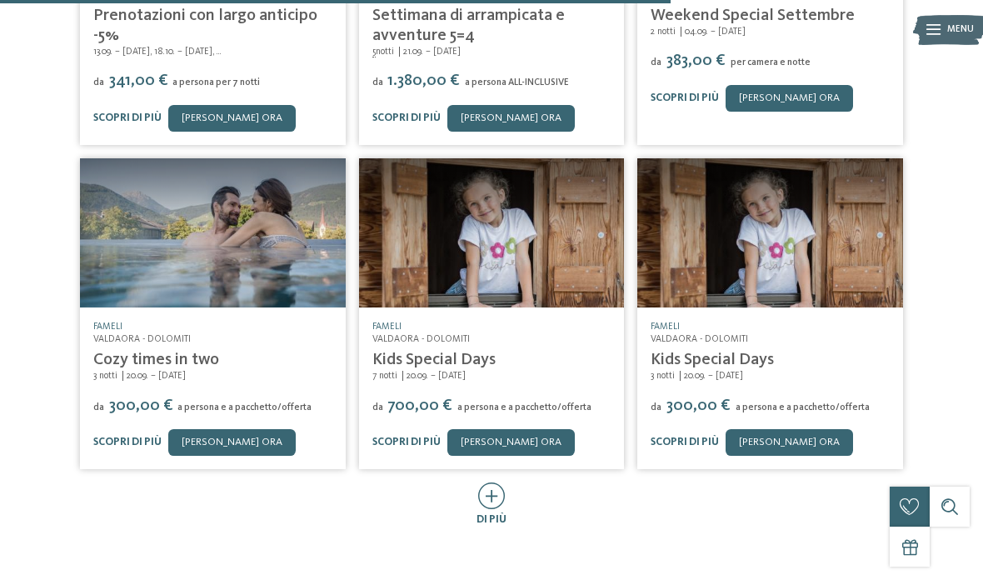
scroll to position [1248, 0]
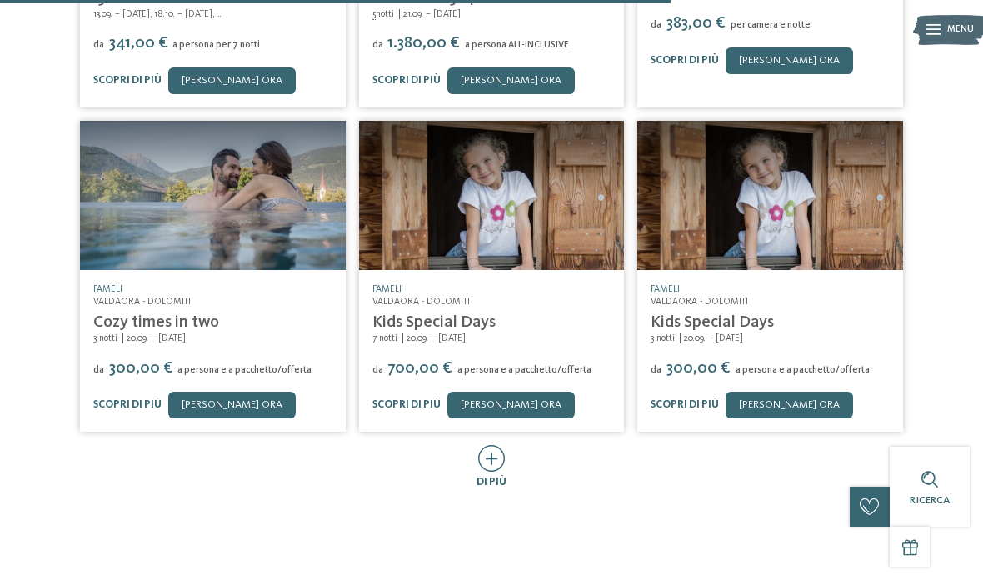
click at [496, 449] on icon at bounding box center [491, 458] width 27 height 27
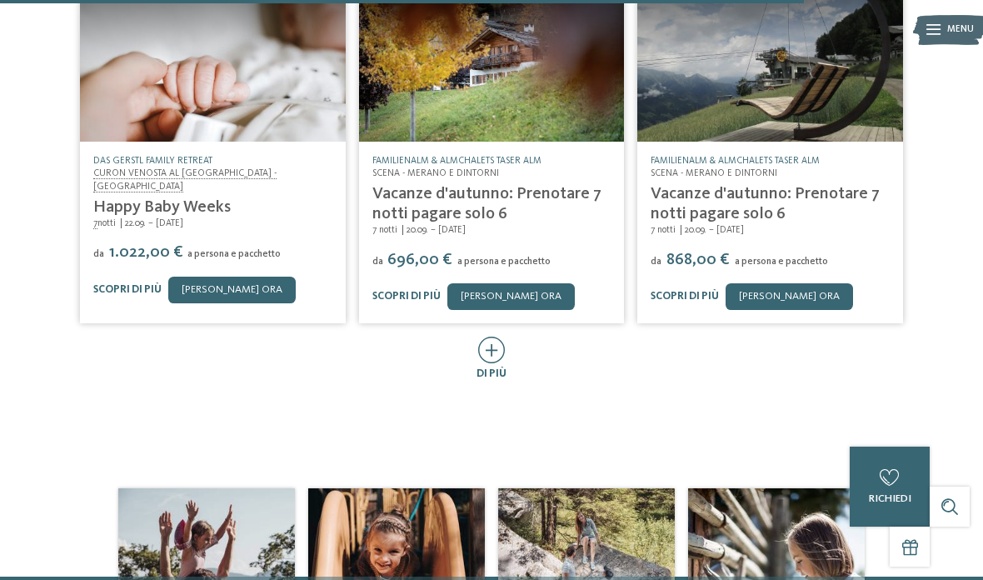
scroll to position [2041, 0]
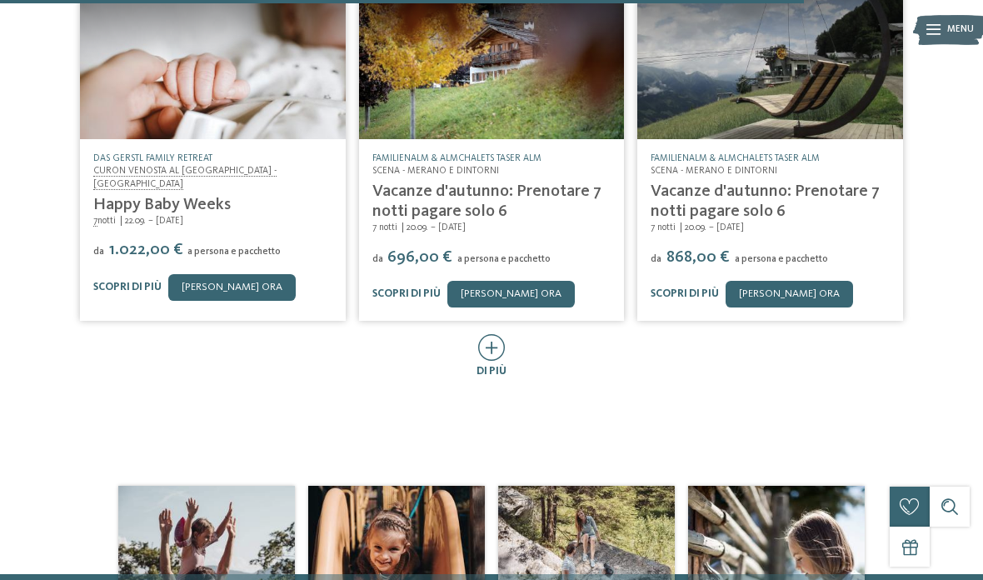
click at [482, 334] on icon at bounding box center [491, 347] width 27 height 27
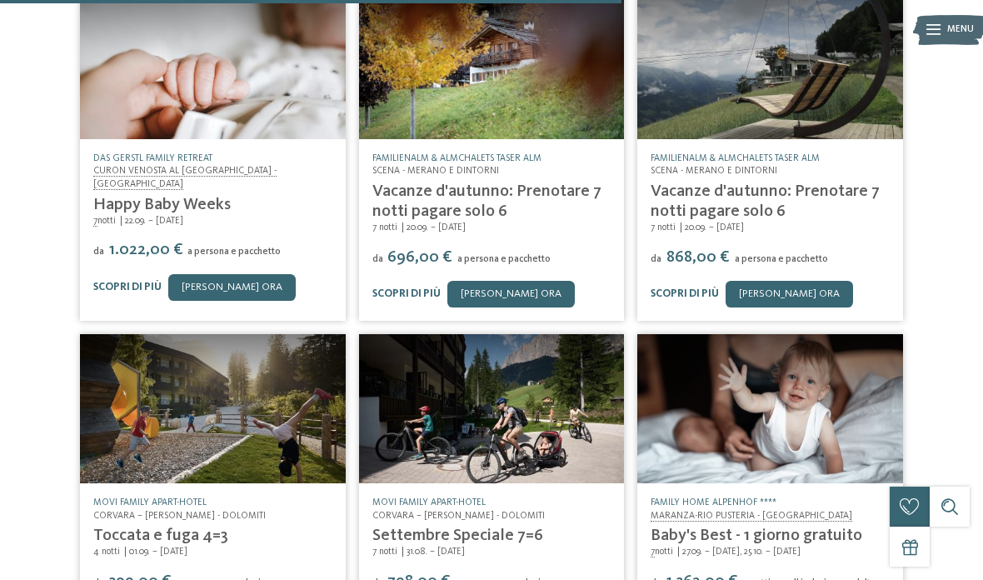
scroll to position [2035, 0]
